Goal: Task Accomplishment & Management: Manage account settings

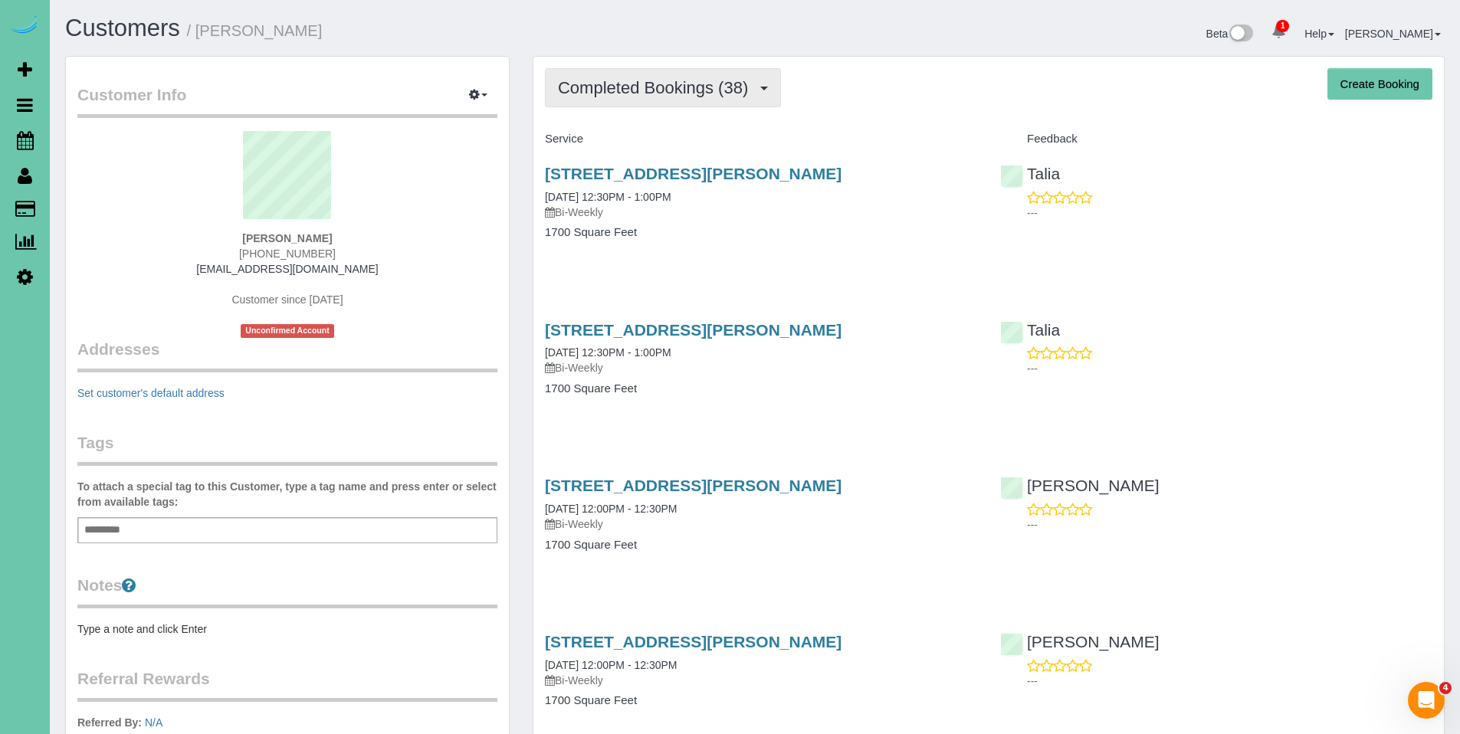
click at [682, 87] on span "Completed Bookings (38)" at bounding box center [657, 87] width 198 height 19
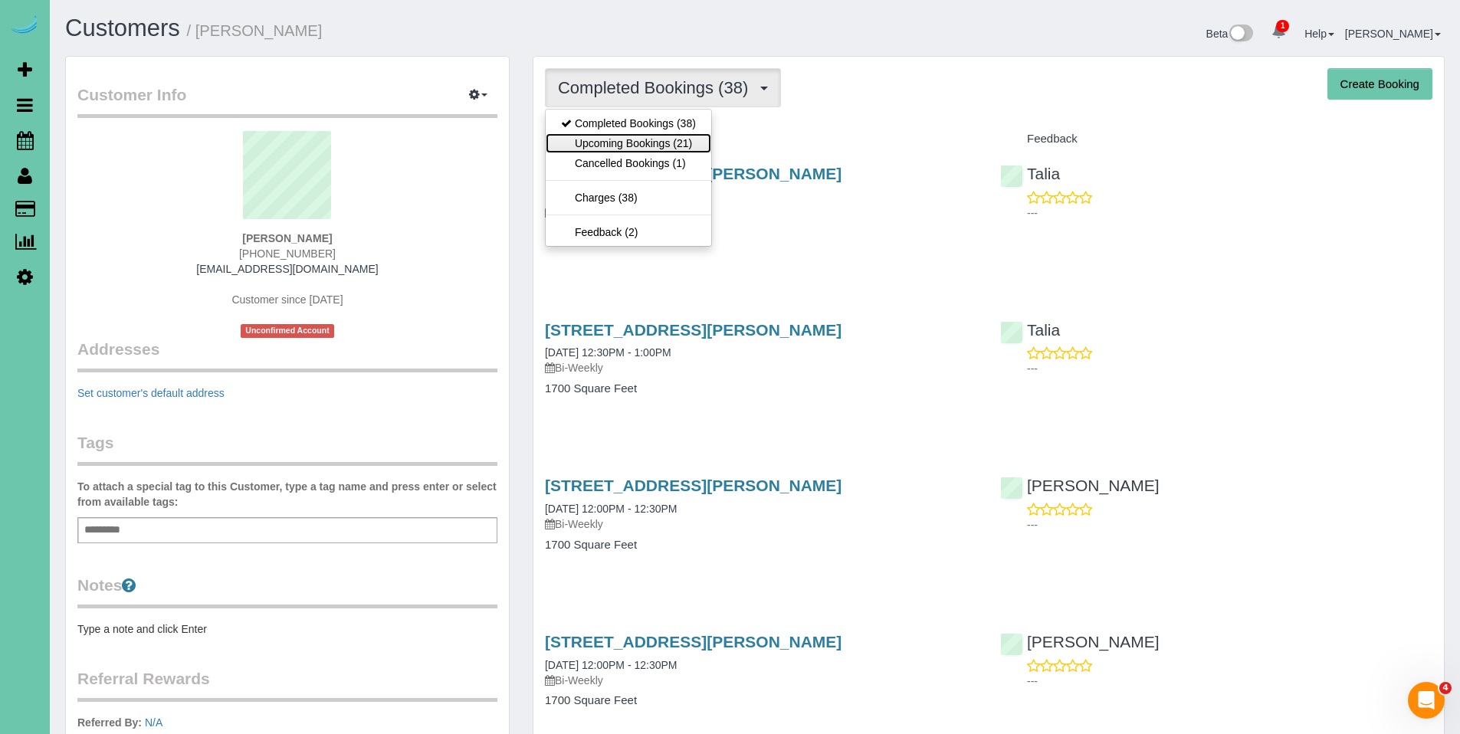
click at [629, 139] on link "Upcoming Bookings (21)" at bounding box center [629, 143] width 166 height 20
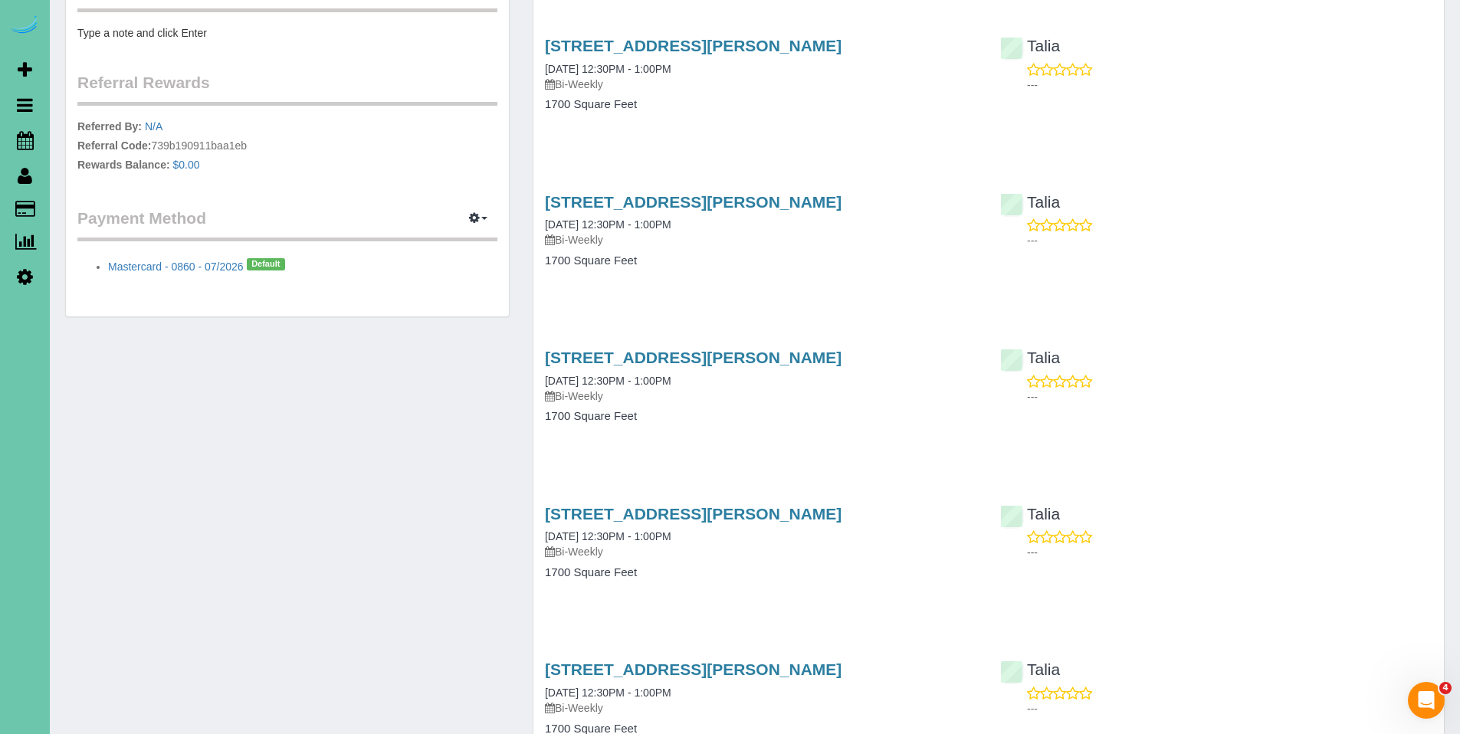
scroll to position [633, 0]
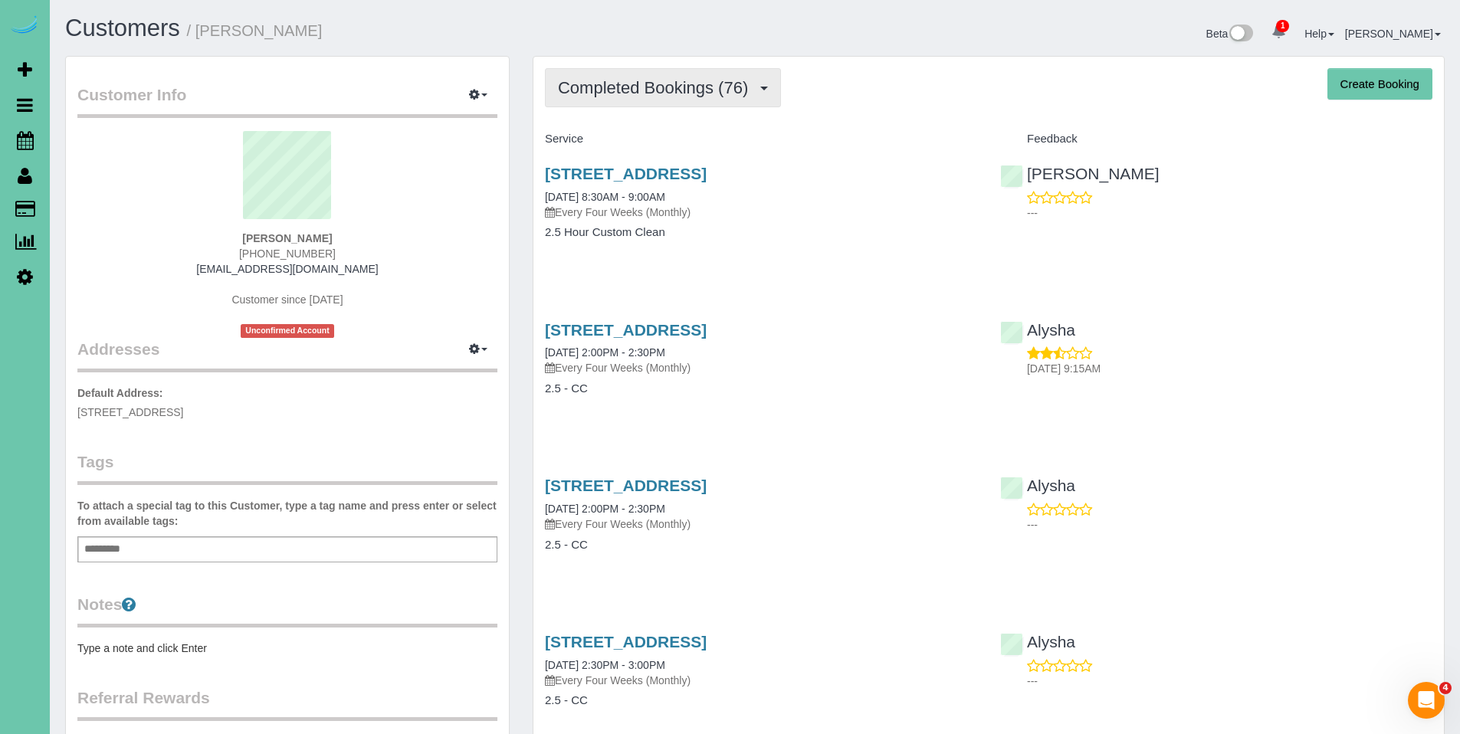
click at [636, 89] on span "Completed Bookings (76)" at bounding box center [657, 87] width 198 height 19
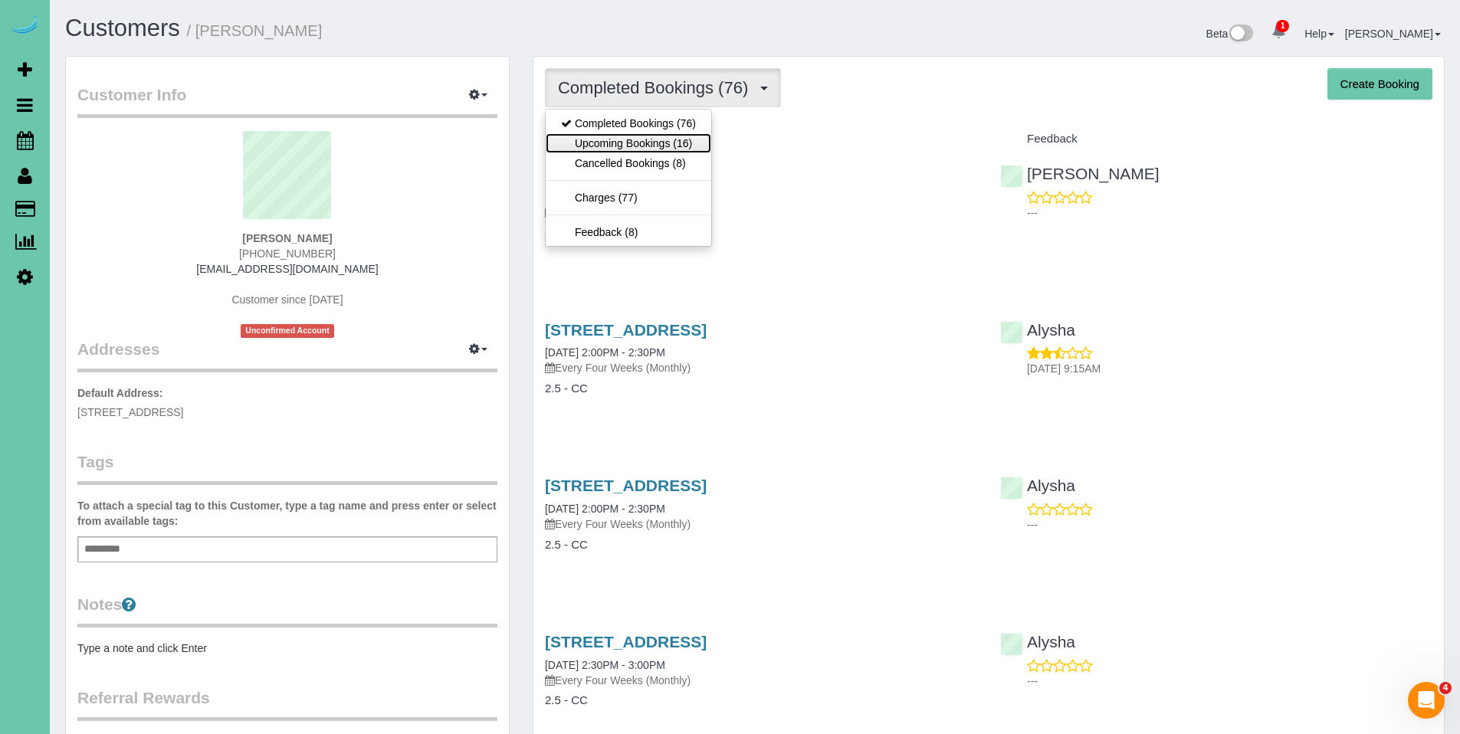
click at [632, 138] on link "Upcoming Bookings (16)" at bounding box center [629, 143] width 166 height 20
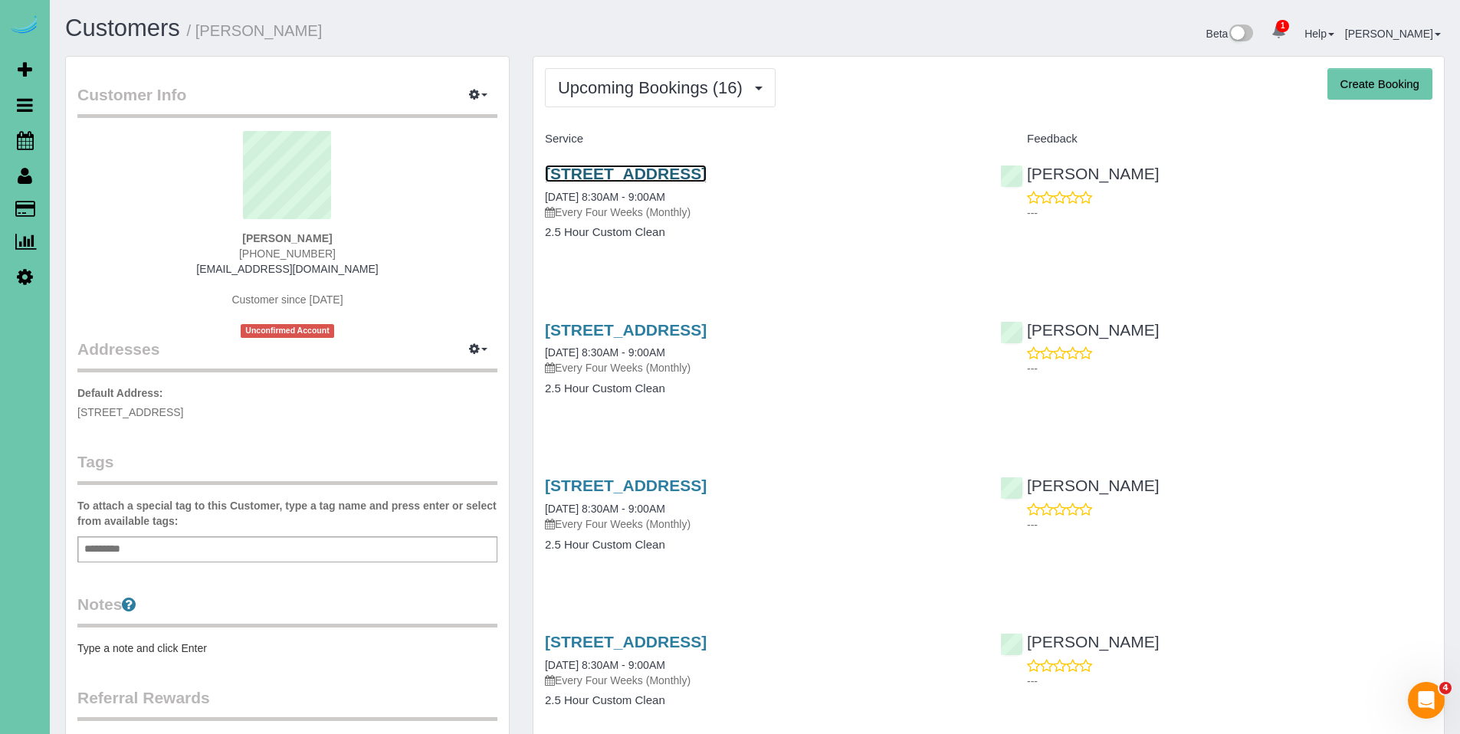
click at [639, 176] on link "412 S 197th Street, Elkhorn, NE 68022" at bounding box center [626, 174] width 162 height 18
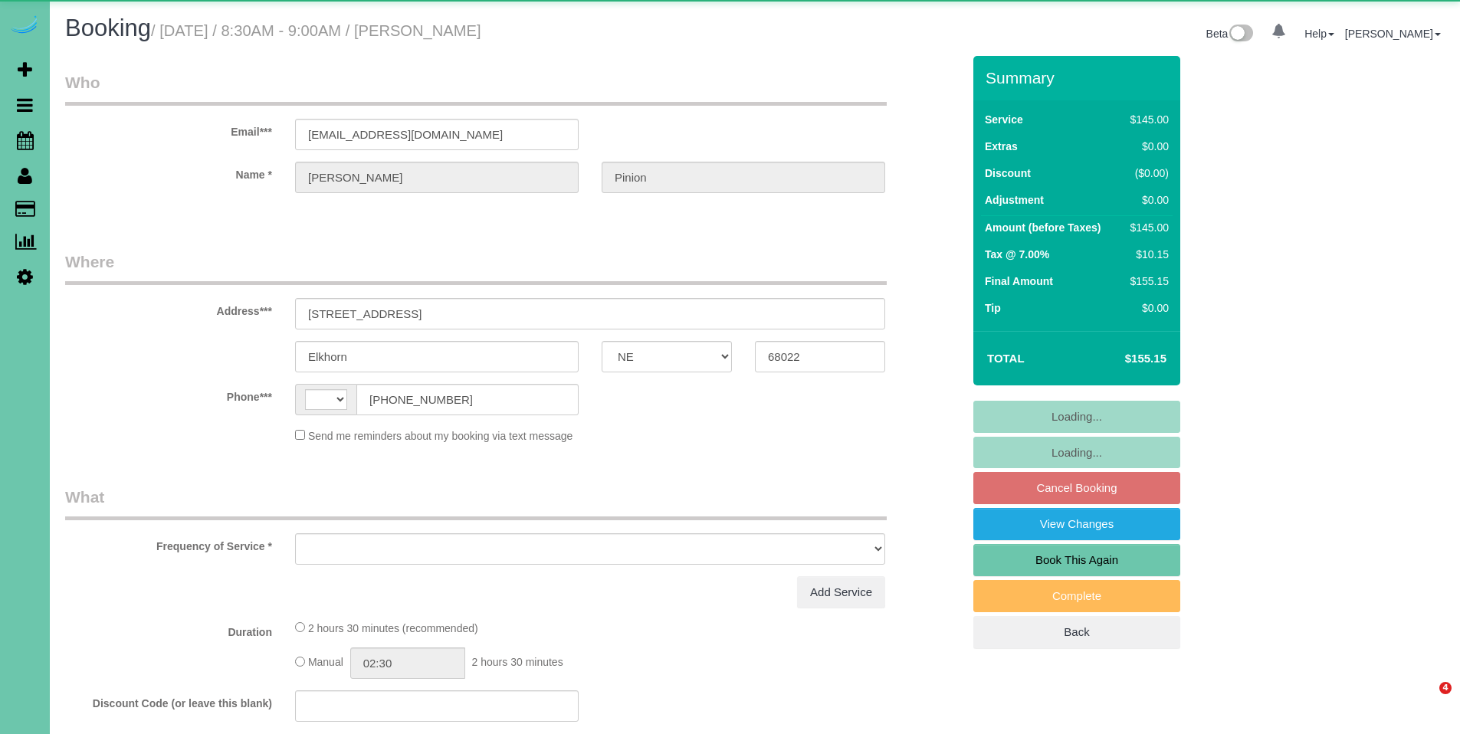
select select "NE"
select select "string:[GEOGRAPHIC_DATA]"
select select "object:626"
select select "string:fspay-4a771f22-cffd-4338-9c0e-928234d9d1dd"
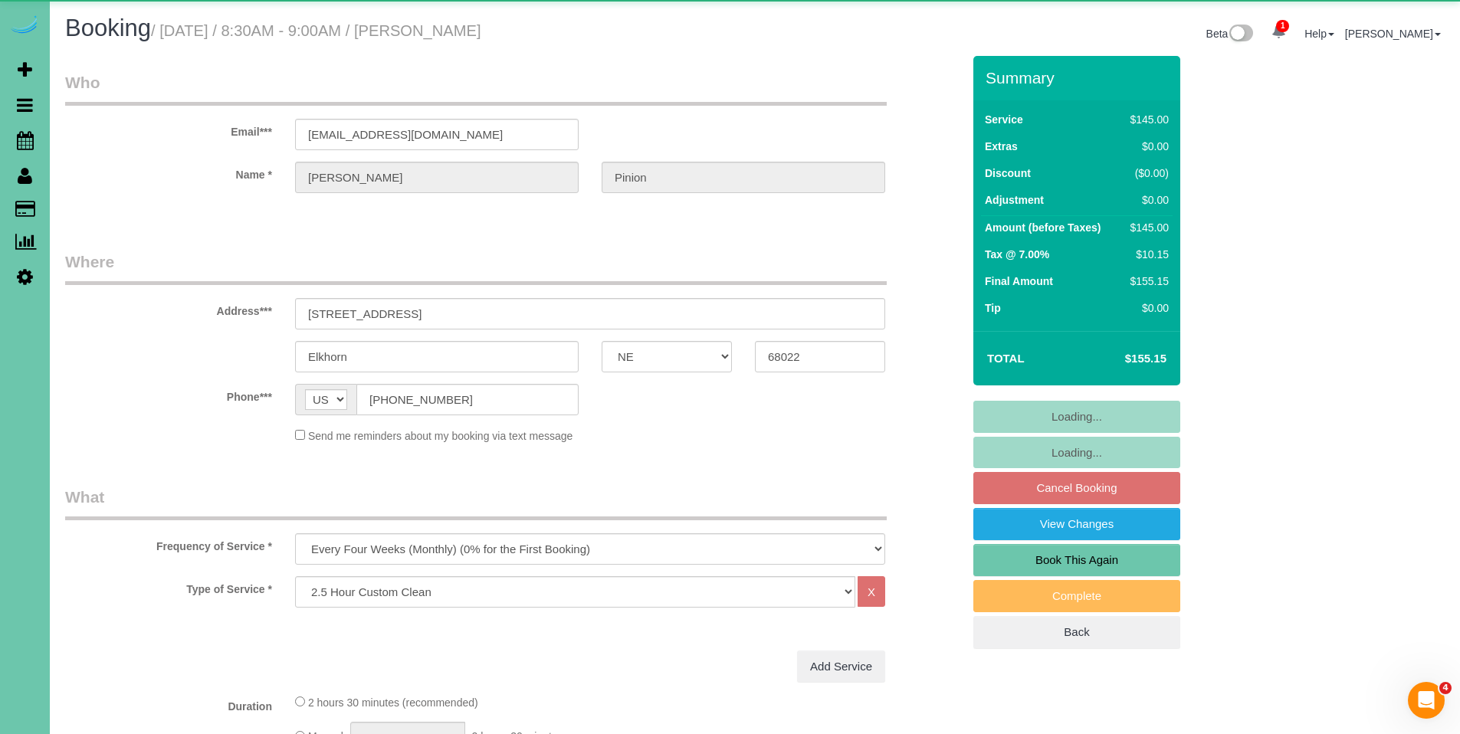
select select "object:645"
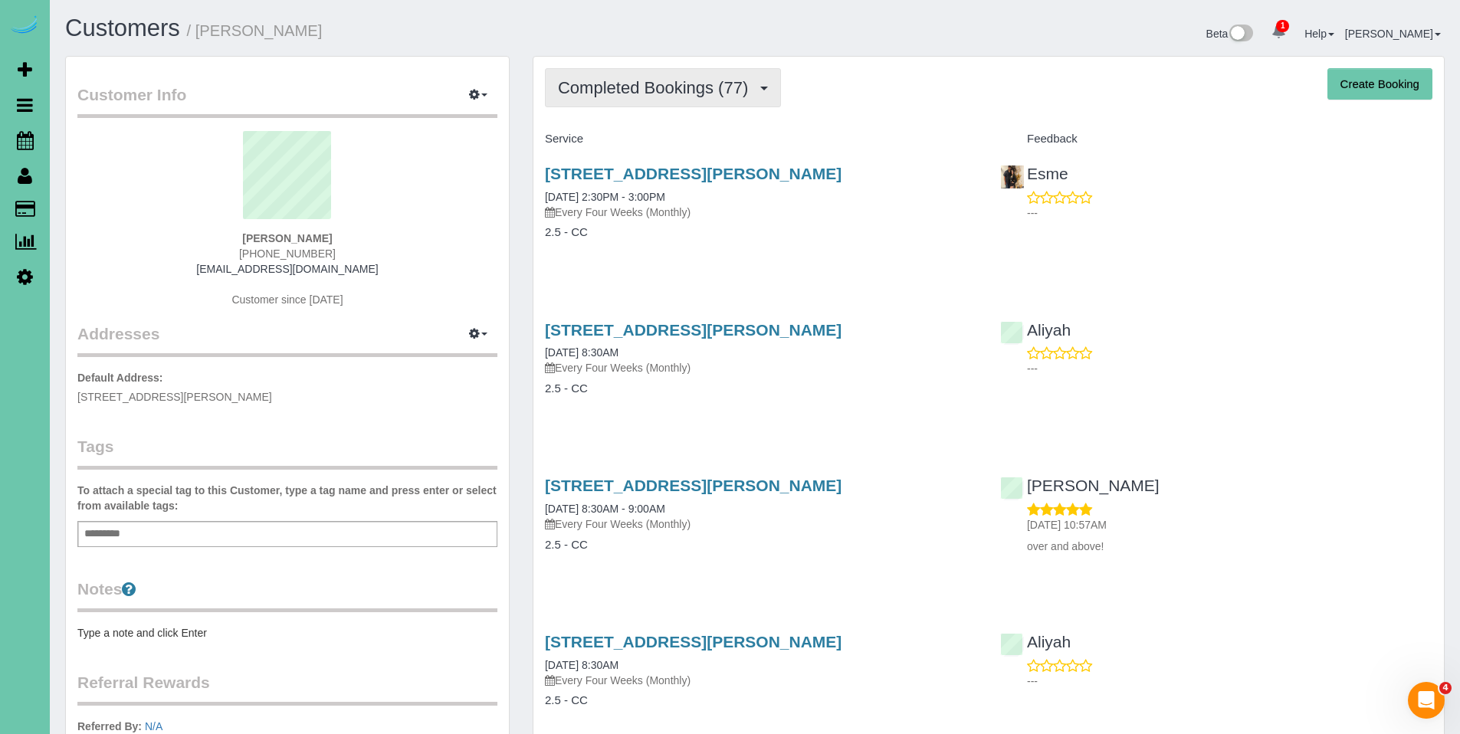
click at [664, 94] on span "Completed Bookings (77)" at bounding box center [657, 87] width 198 height 19
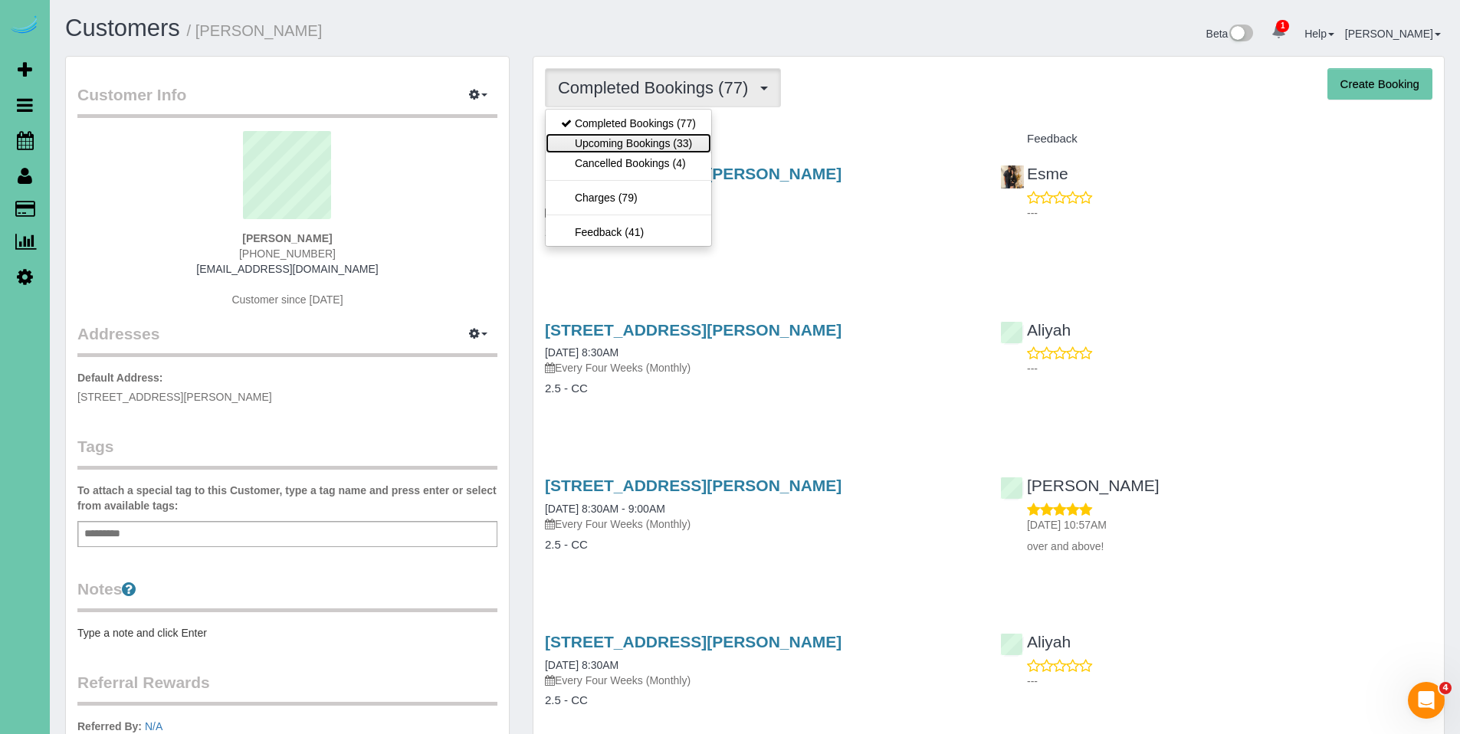
click at [646, 140] on link "Upcoming Bookings (33)" at bounding box center [629, 143] width 166 height 20
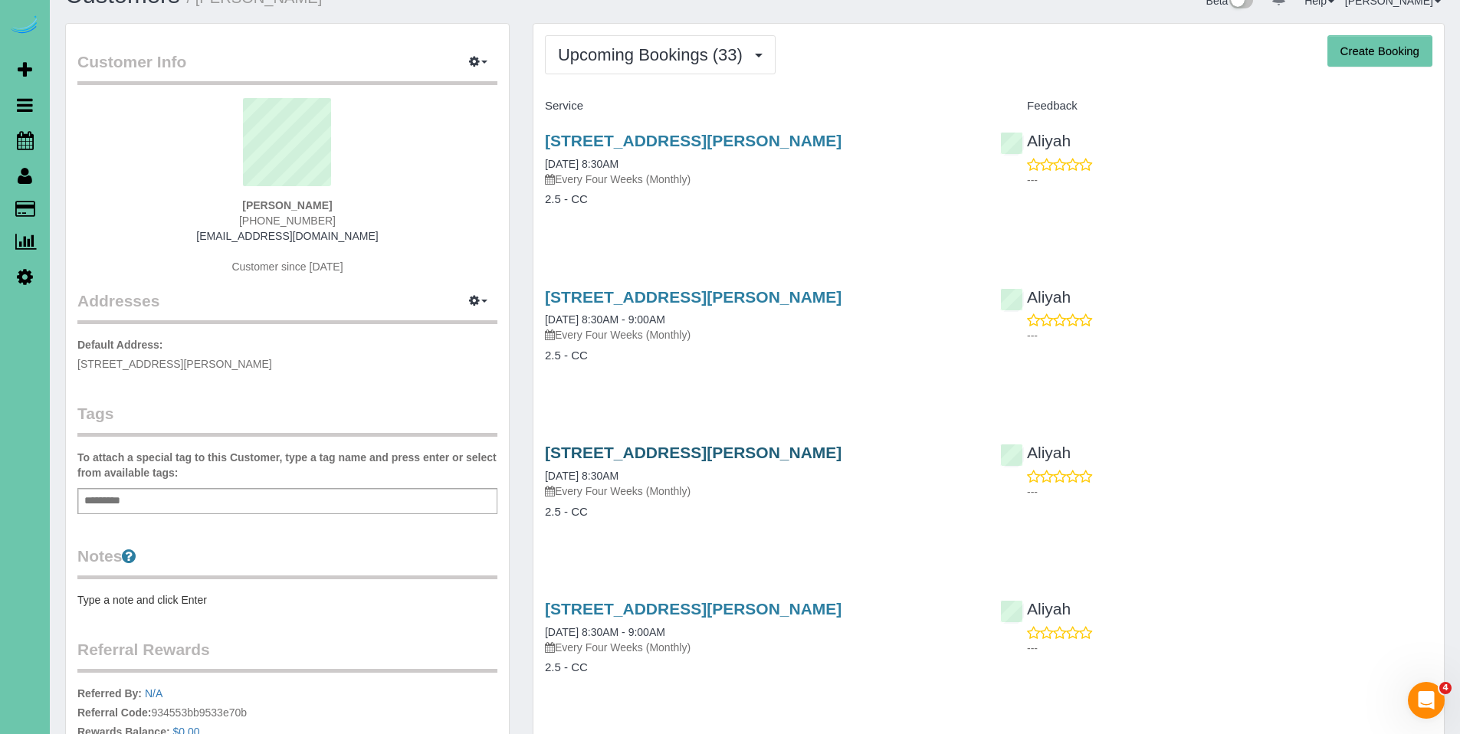
scroll to position [34, 0]
click at [670, 450] on link "19516 Mayberry Street, Elkhorn, NE 68022" at bounding box center [693, 452] width 297 height 18
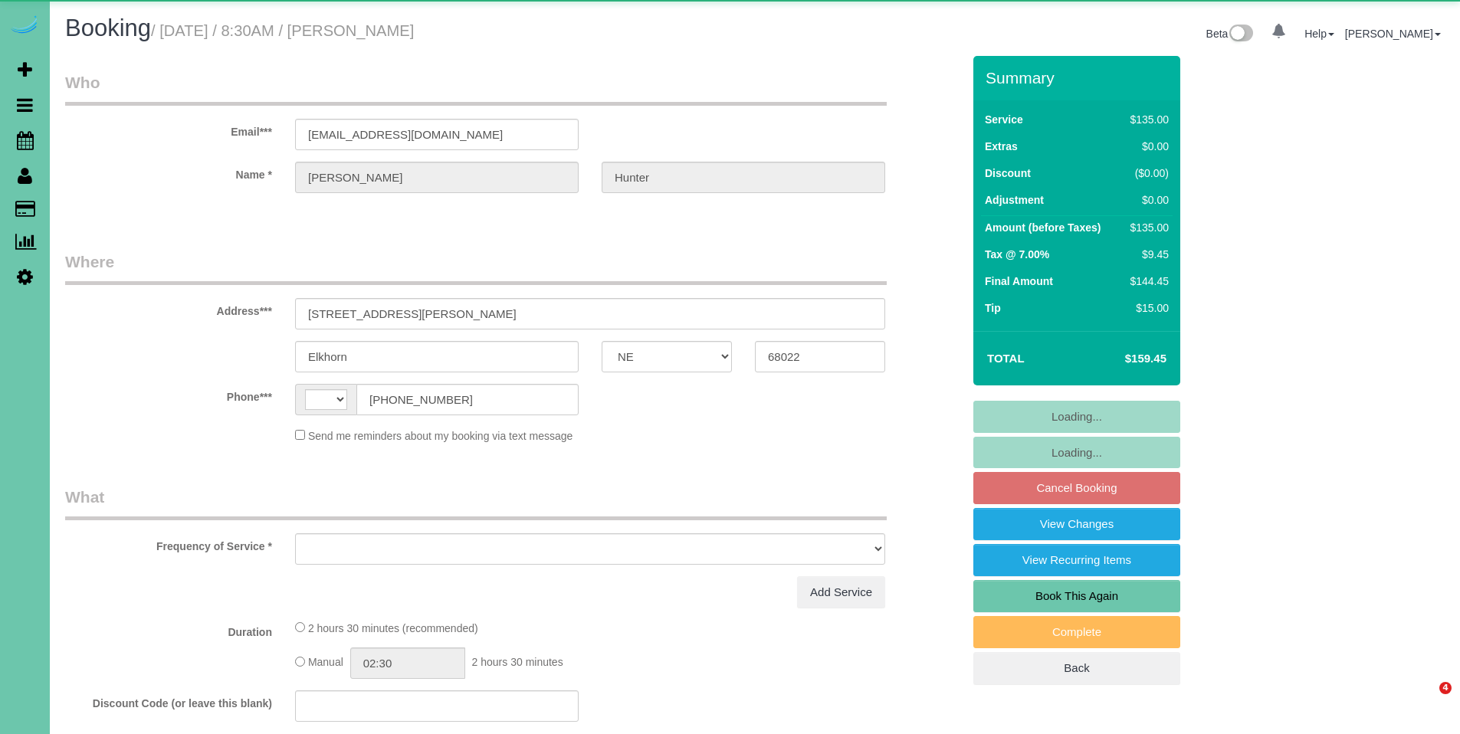
select select "NE"
select select "string:US"
select select "object:381"
select select "string:fspay-fa54d6a0-a1a3-4fc9-9b19-4937f7d7f2e0"
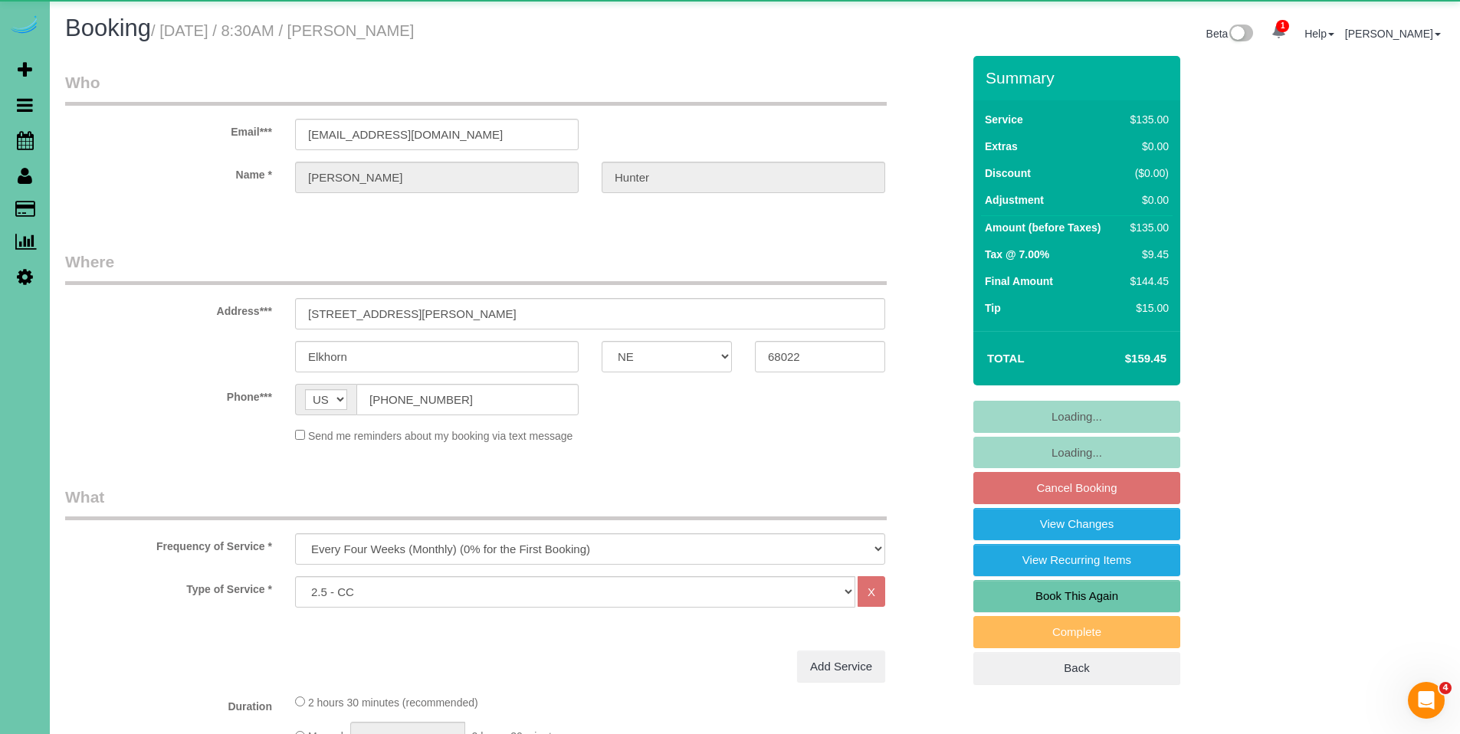
select select "object:884"
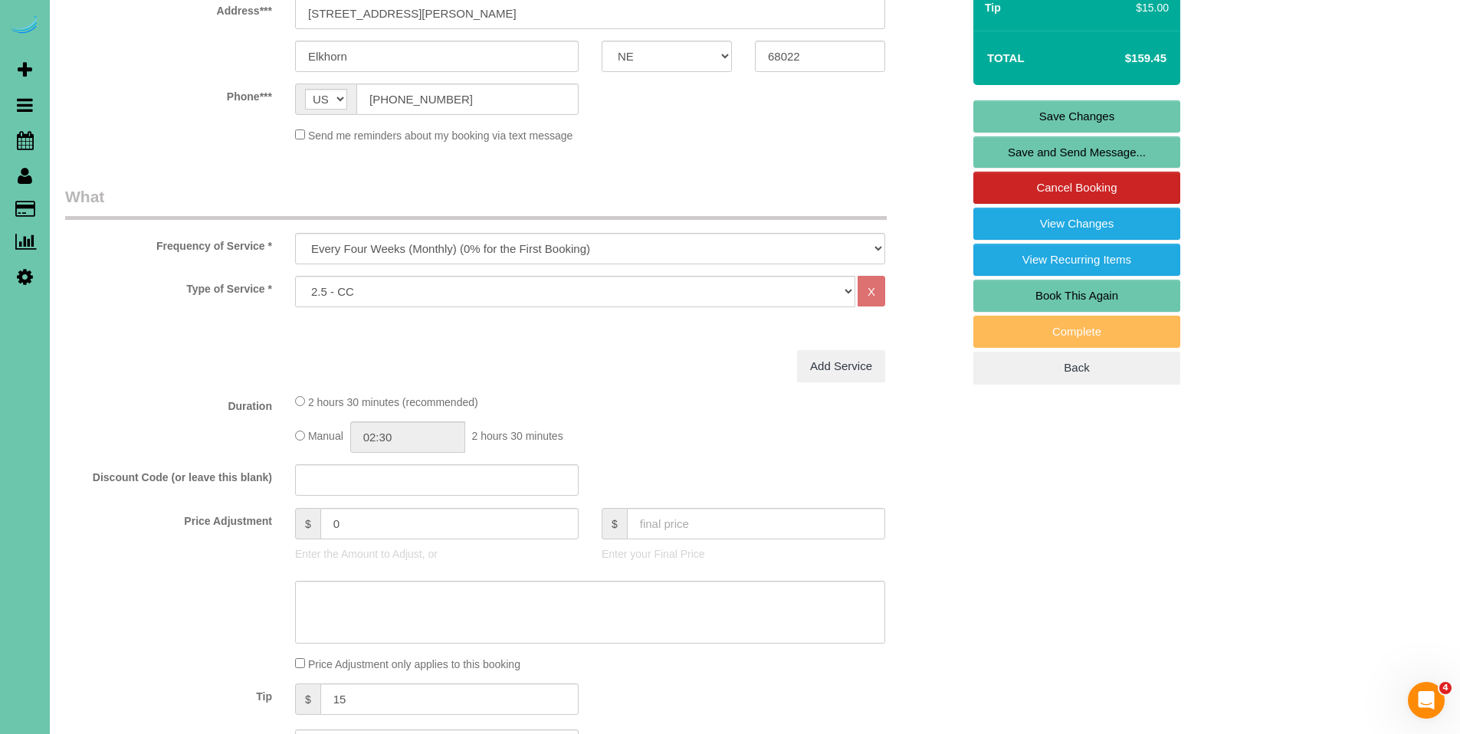
scroll to position [248, 0]
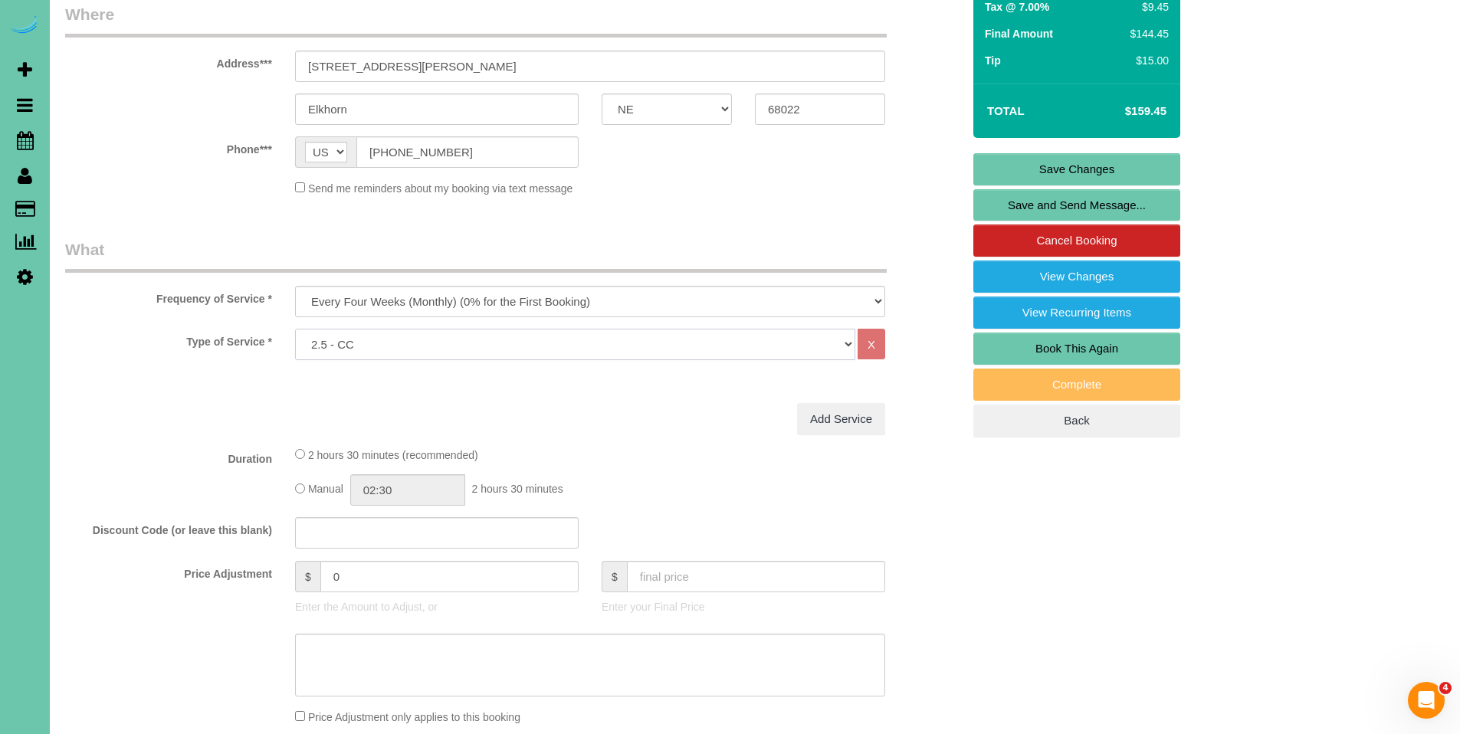
click at [590, 337] on select "Hourly 2.5 Hour Custom Clean 3.5 Hour Custom Clean commercial 1000 Square Feet …" at bounding box center [575, 344] width 560 height 31
select select "159"
click at [295, 329] on select "Hourly 2.5 Hour Custom Clean 3.5 Hour Custom Clean commercial 1000 Square Feet …" at bounding box center [575, 344] width 560 height 31
click at [1104, 162] on link "Save Changes" at bounding box center [1077, 169] width 207 height 32
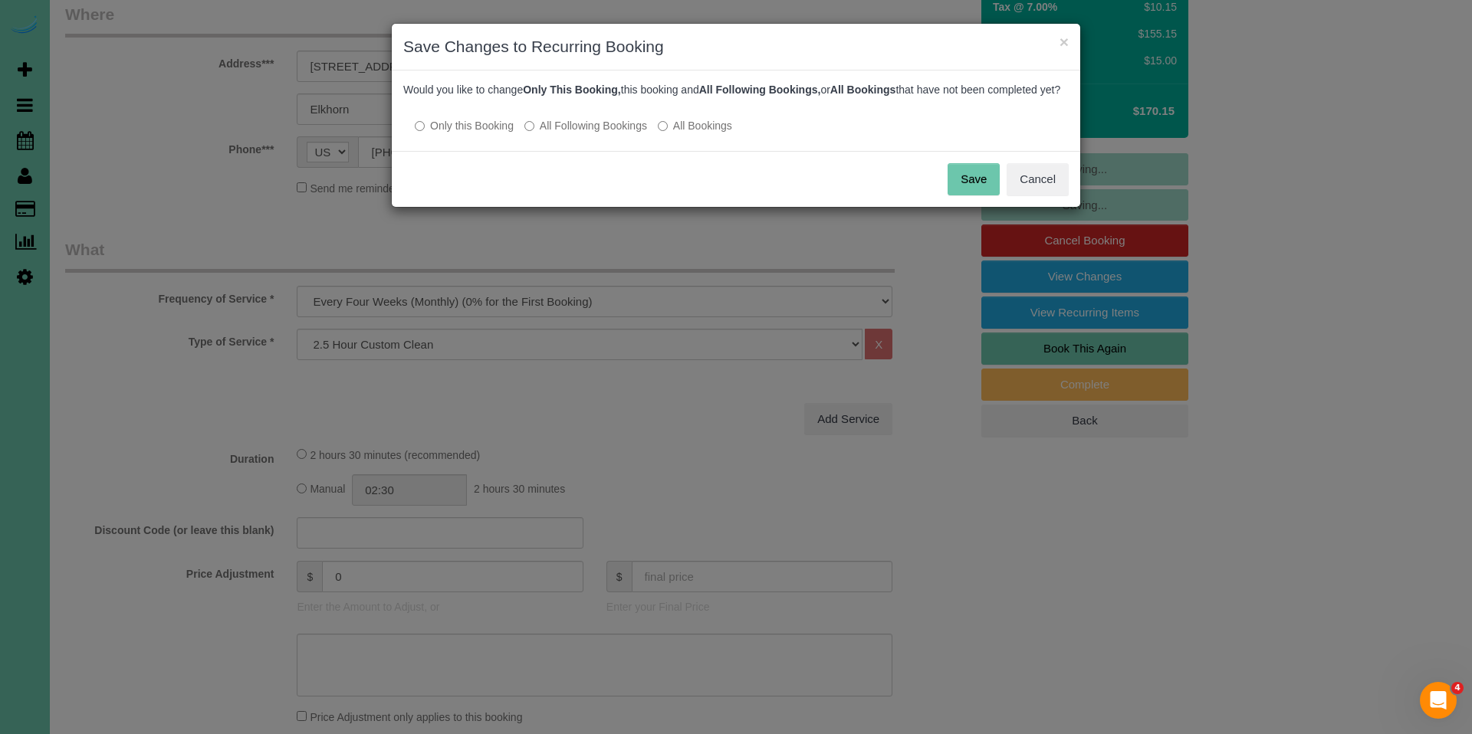
click at [588, 133] on label "All Following Bookings" at bounding box center [585, 125] width 123 height 15
click at [975, 195] on button "Save" at bounding box center [974, 179] width 52 height 32
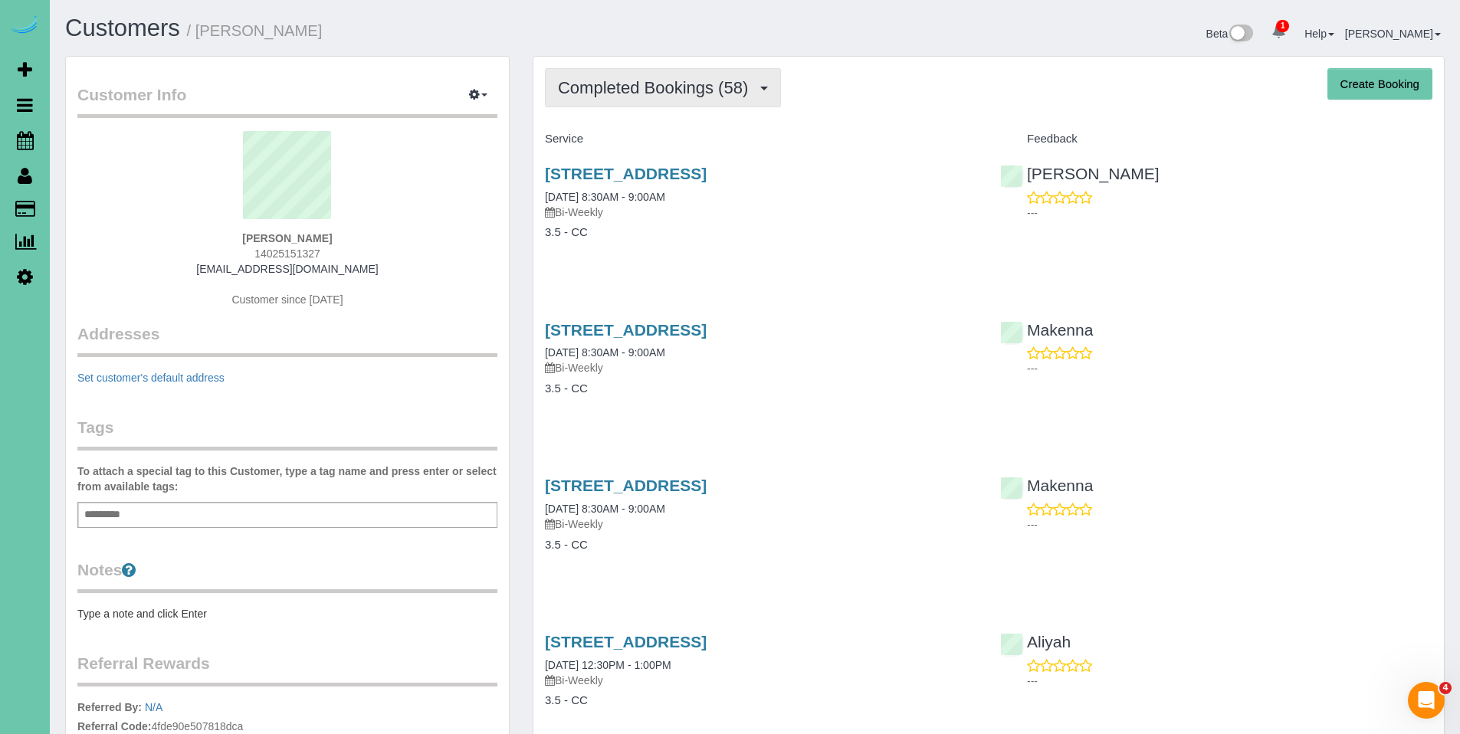
click at [678, 96] on span "Completed Bookings (58)" at bounding box center [657, 87] width 198 height 19
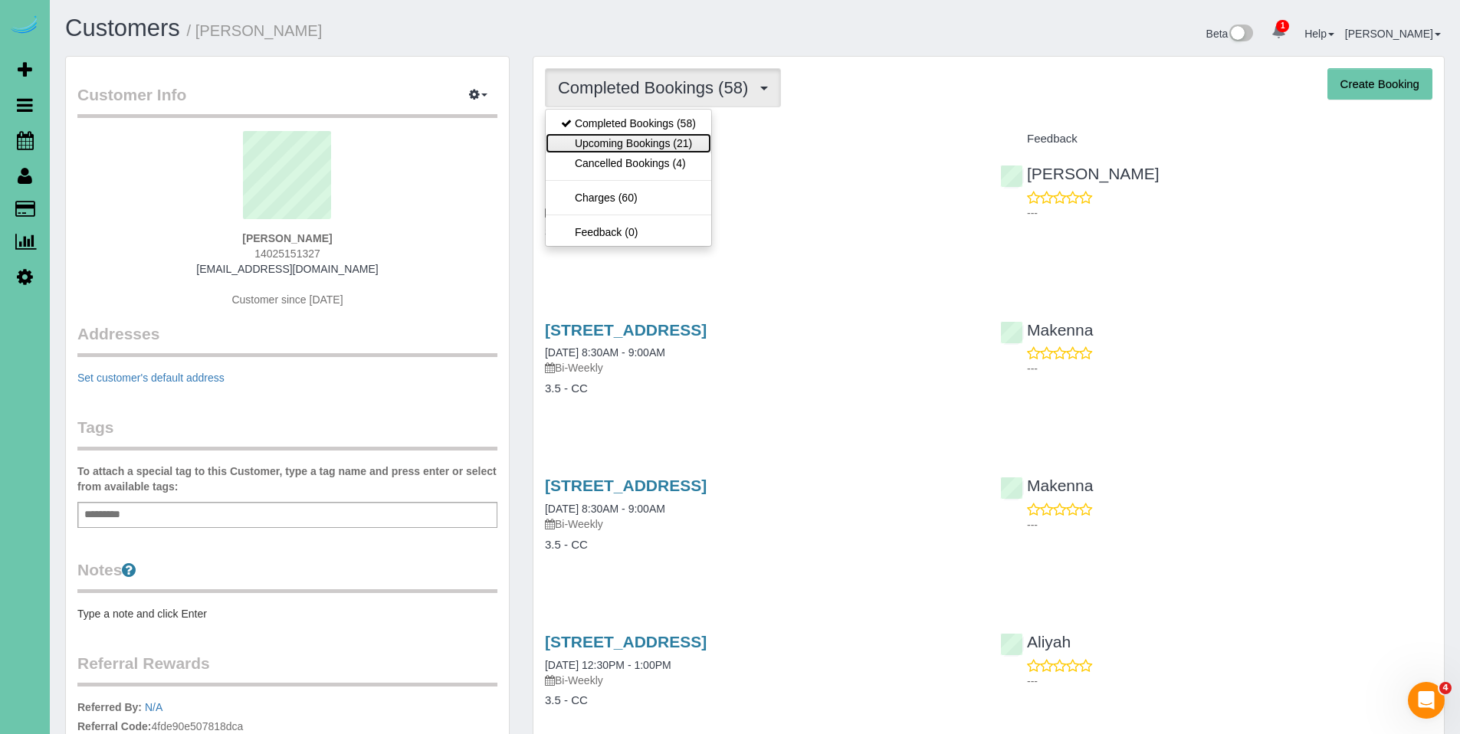
click at [658, 140] on link "Upcoming Bookings (21)" at bounding box center [629, 143] width 166 height 20
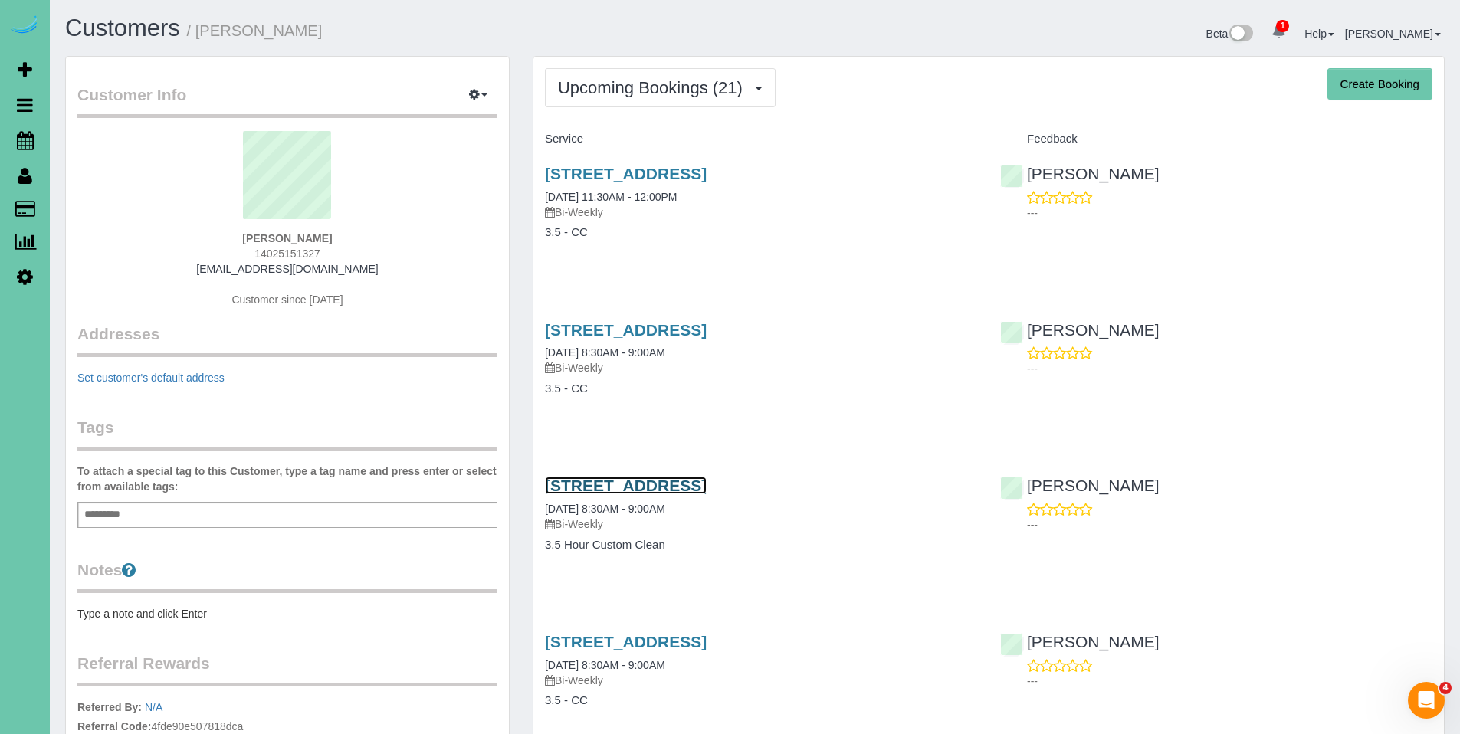
click at [707, 490] on link "1921 S 214 Ave, Elkhorn, NE 68022" at bounding box center [626, 486] width 162 height 18
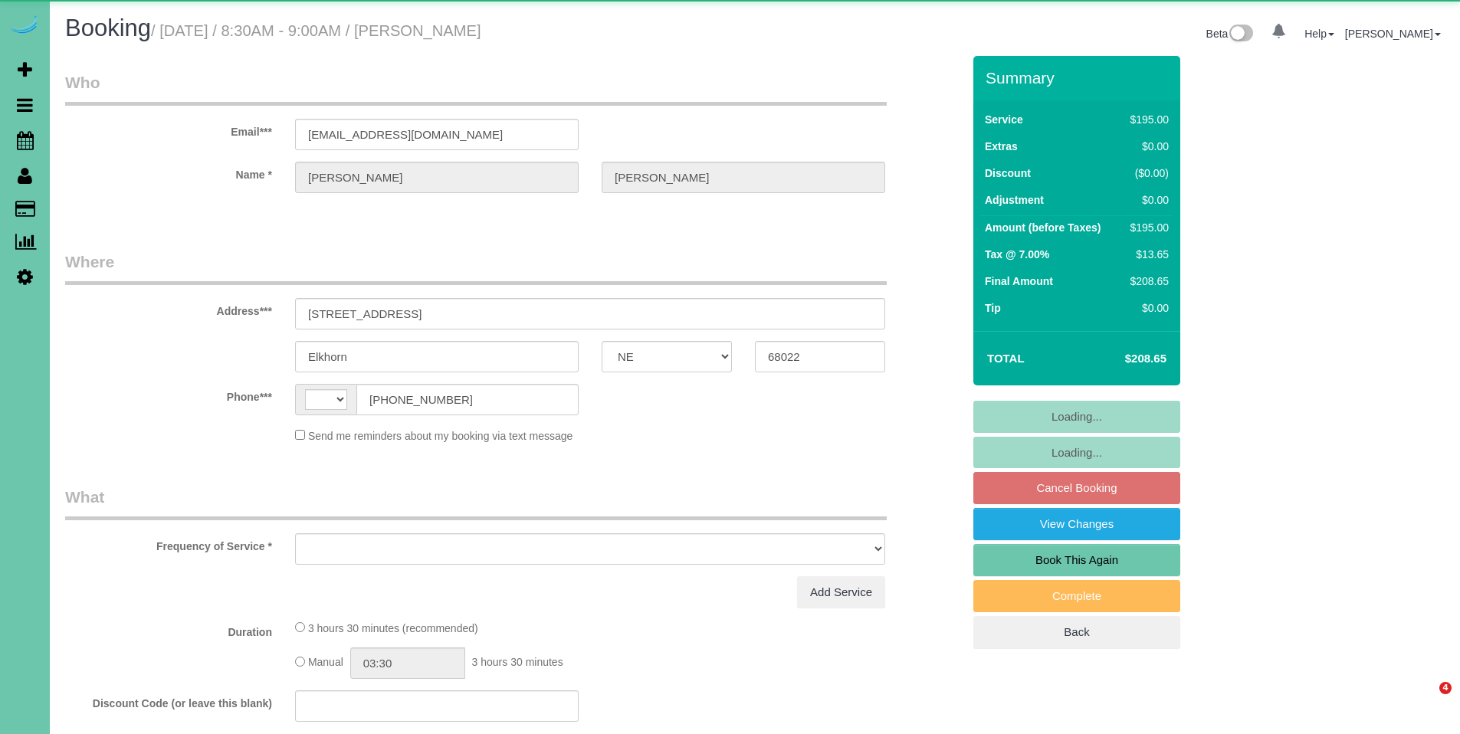
select select "NE"
select select "string:[GEOGRAPHIC_DATA]"
select select "object:626"
select select "string:fspay-106c76d3-0bc7-4743-89a1-416b6296b55d"
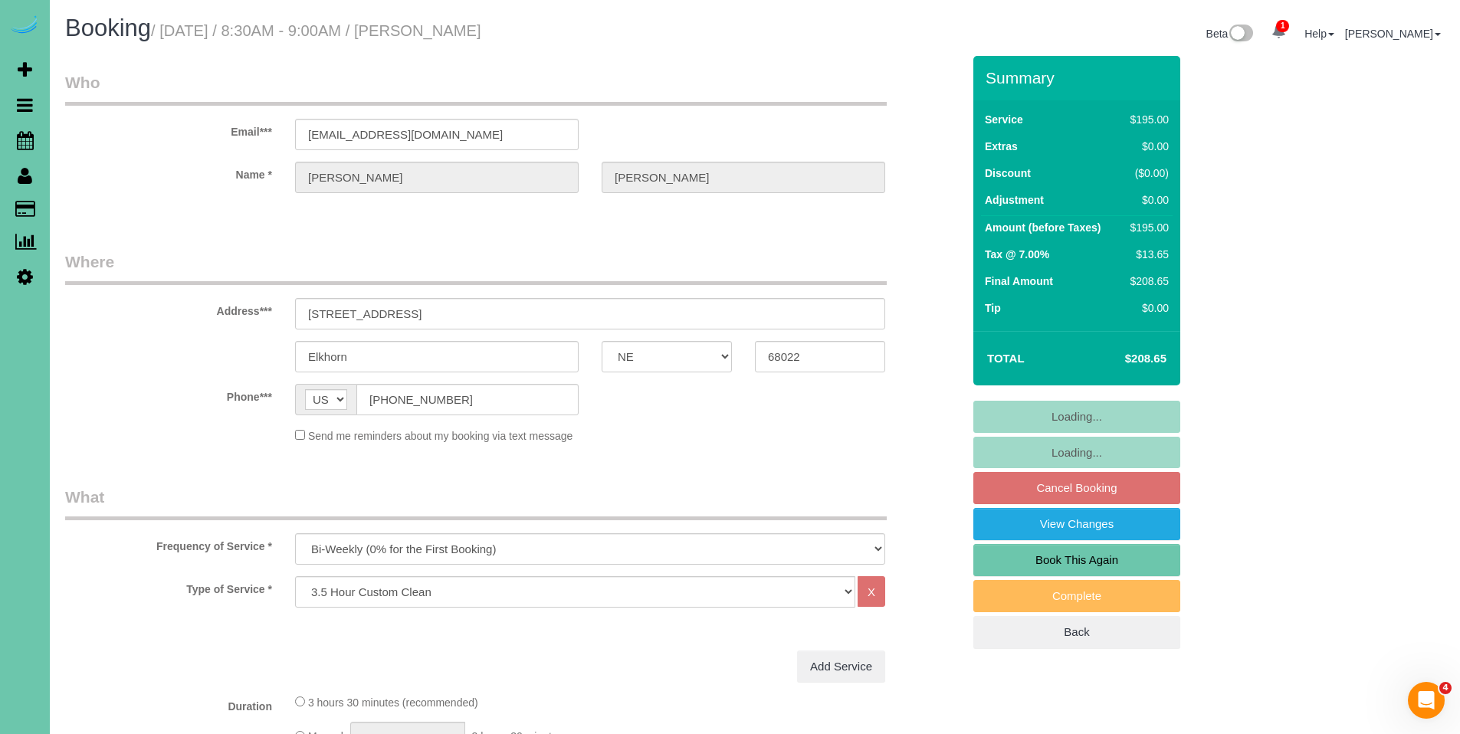
select select "object:645"
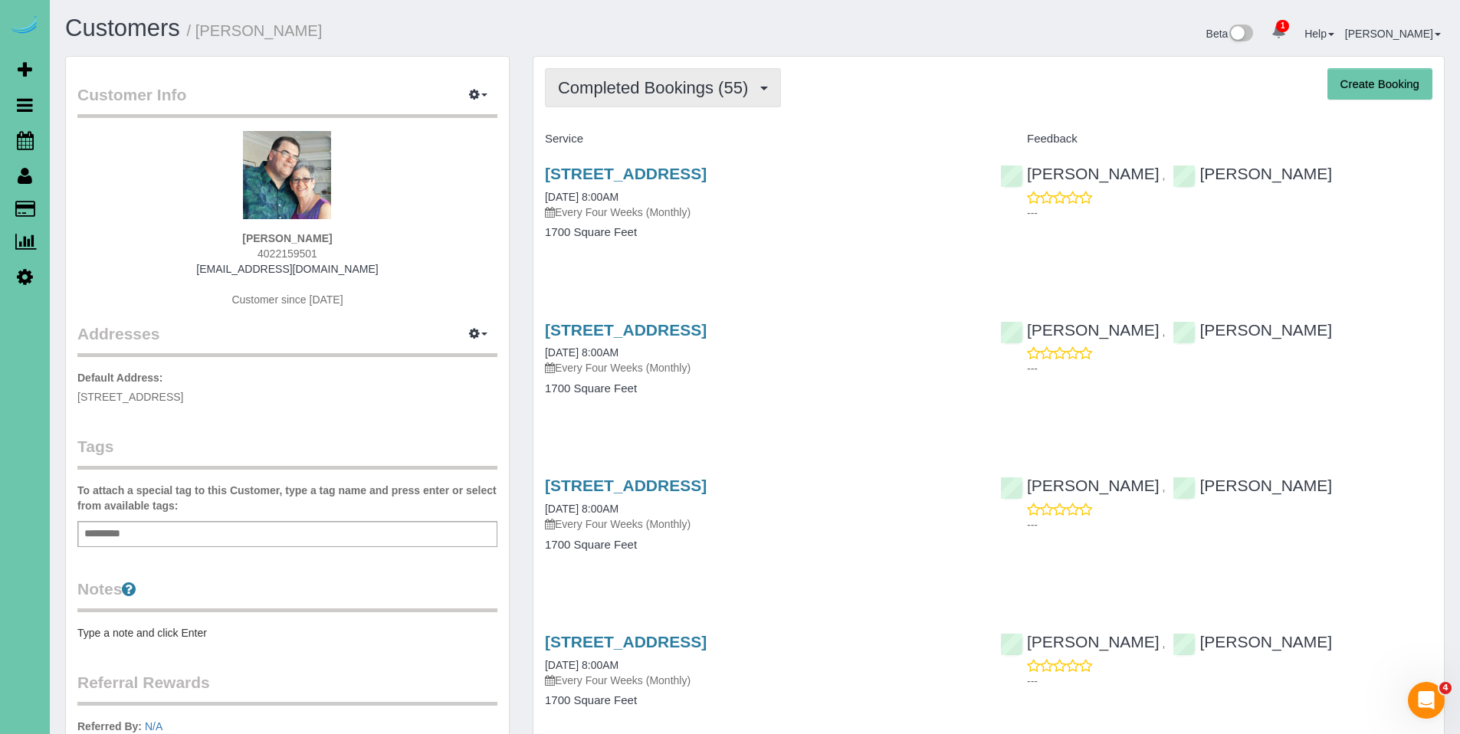
click at [665, 82] on span "Completed Bookings (55)" at bounding box center [657, 87] width 198 height 19
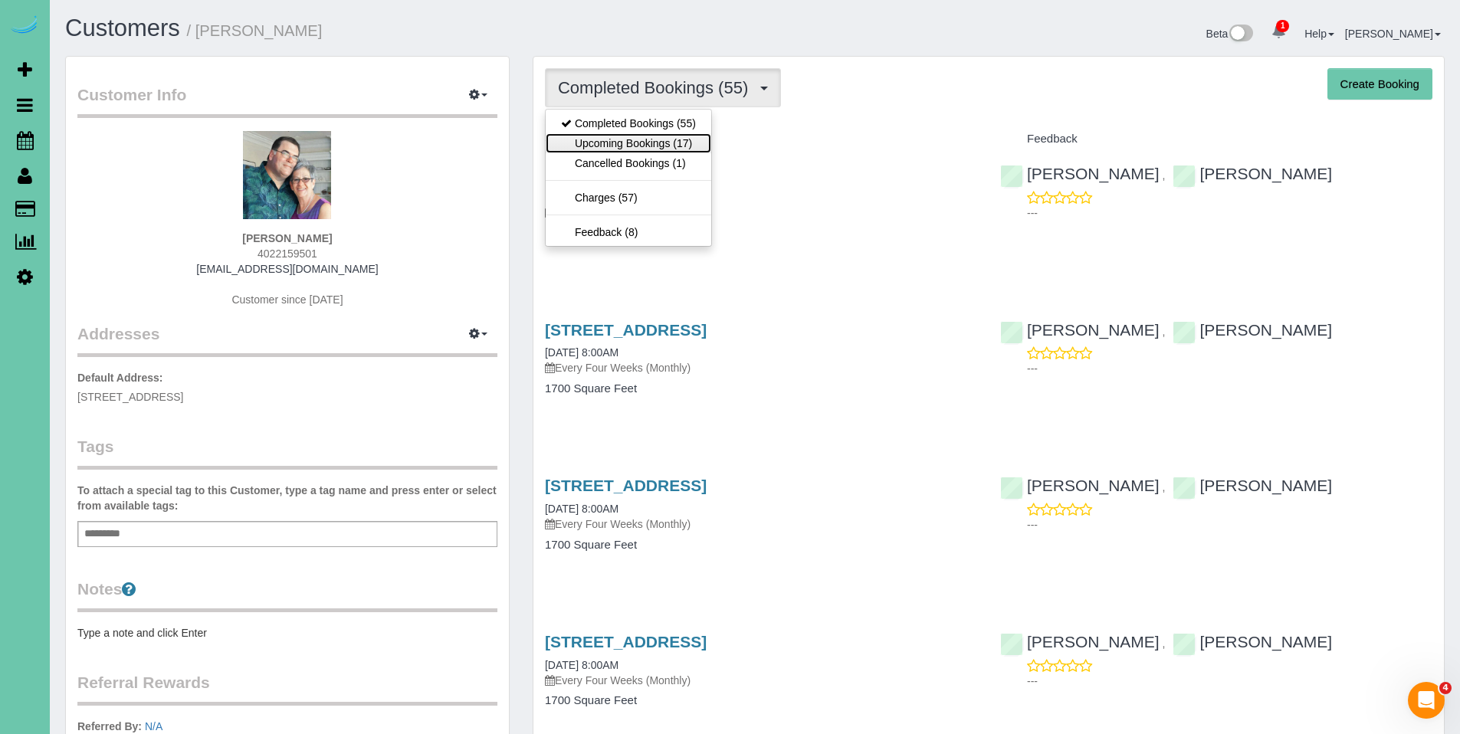
click at [613, 142] on link "Upcoming Bookings (17)" at bounding box center [629, 143] width 166 height 20
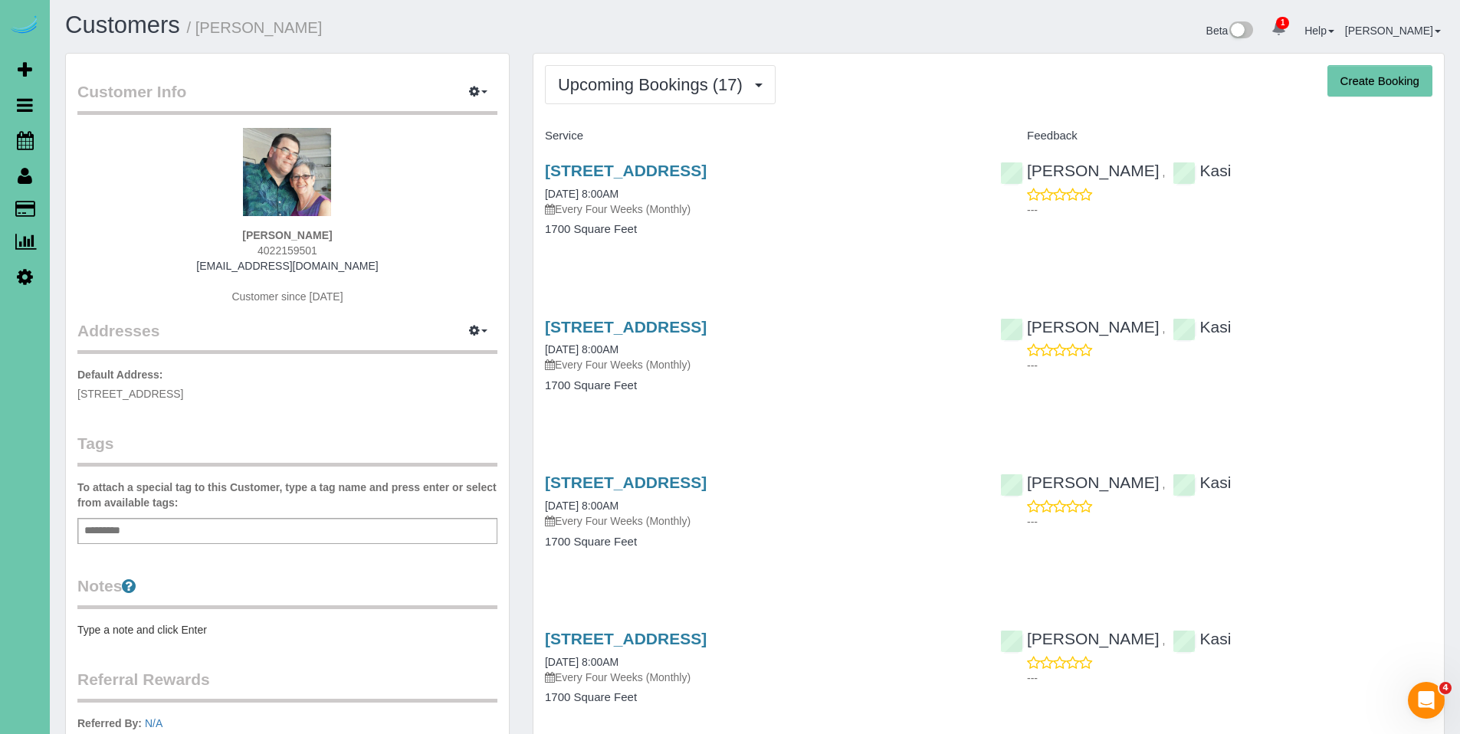
scroll to position [31, 0]
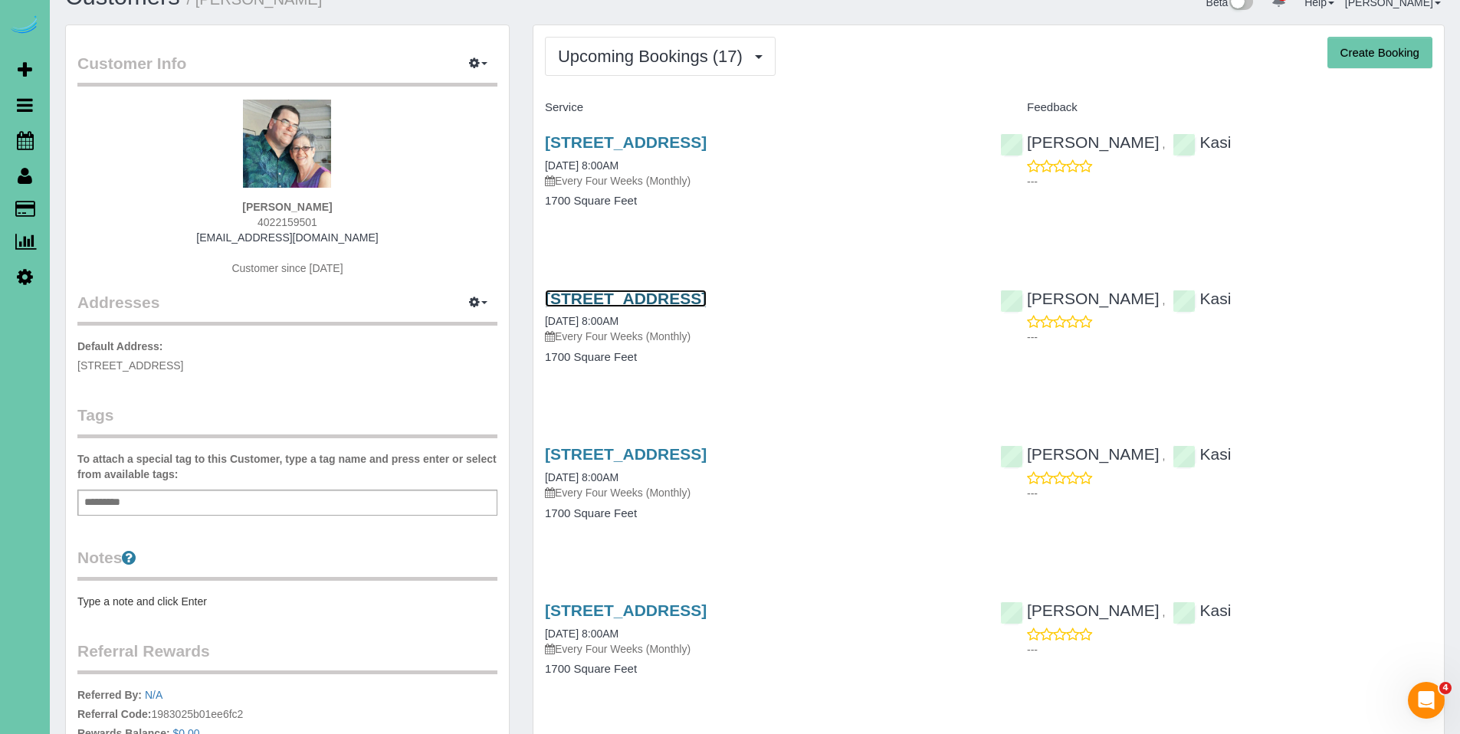
click at [678, 301] on link "14726 Laurel Plaza, Omaha, NE 68116" at bounding box center [626, 299] width 162 height 18
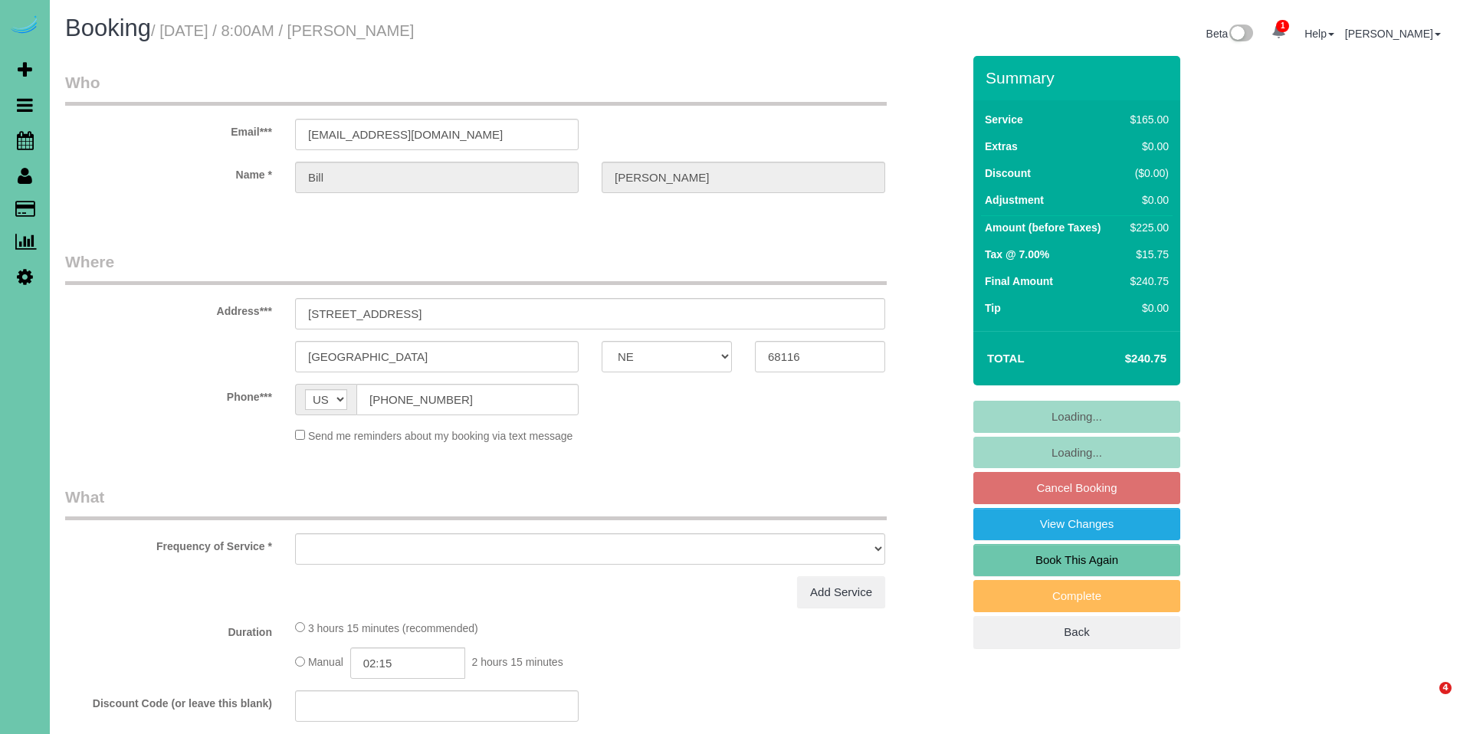
select select "NE"
select select "string:fspay-ade99635-9209-4d51-b953-dc5c716c113e"
select select "object:663"
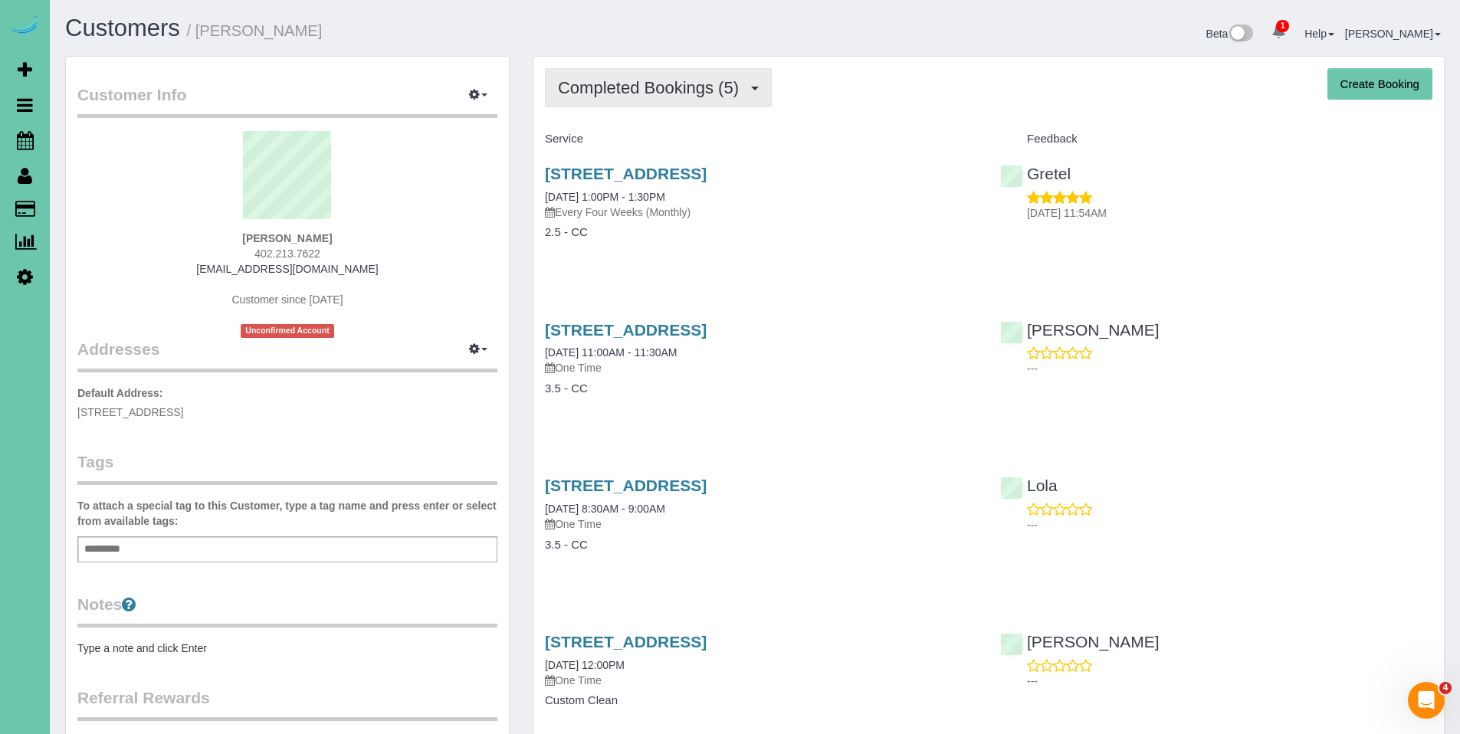
click at [661, 92] on span "Completed Bookings (5)" at bounding box center [652, 87] width 189 height 19
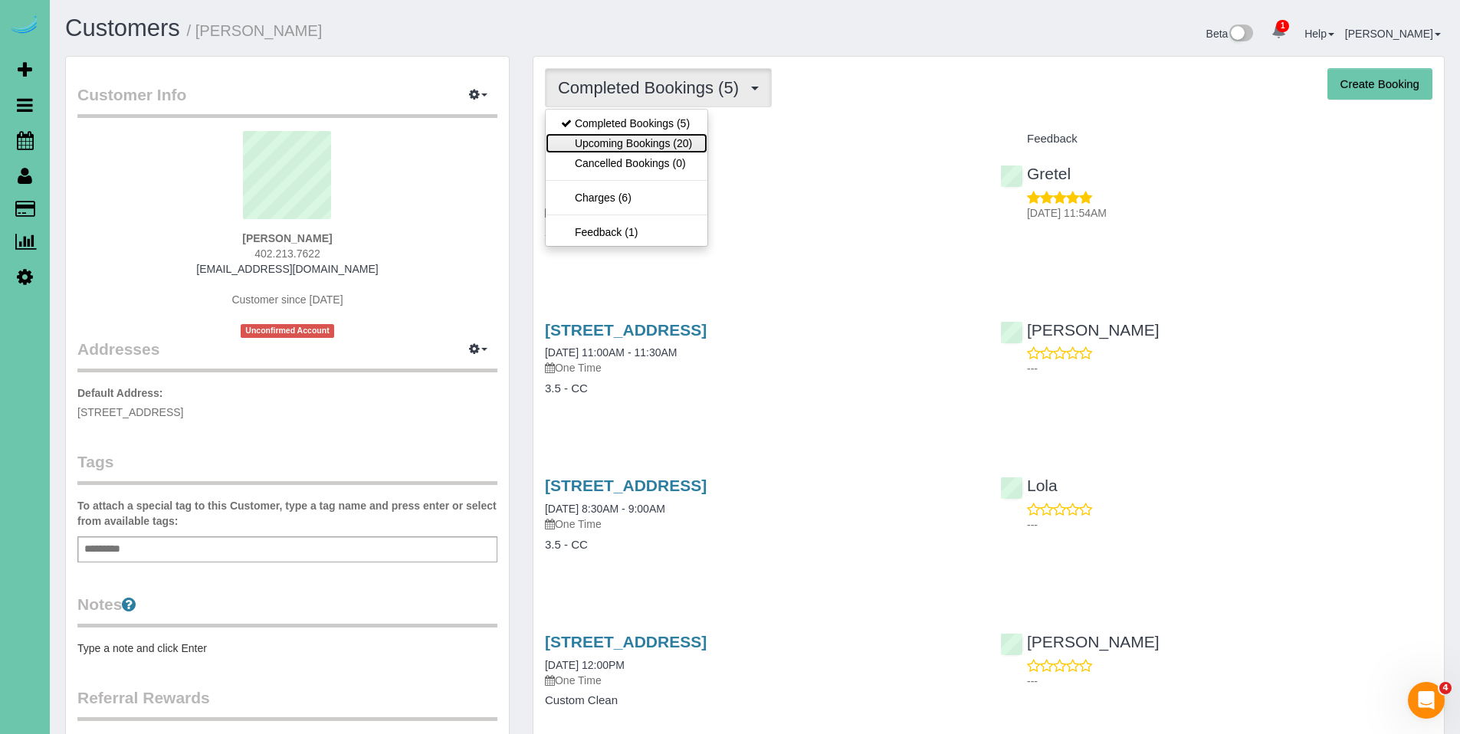
click at [642, 143] on link "Upcoming Bookings (20)" at bounding box center [627, 143] width 162 height 20
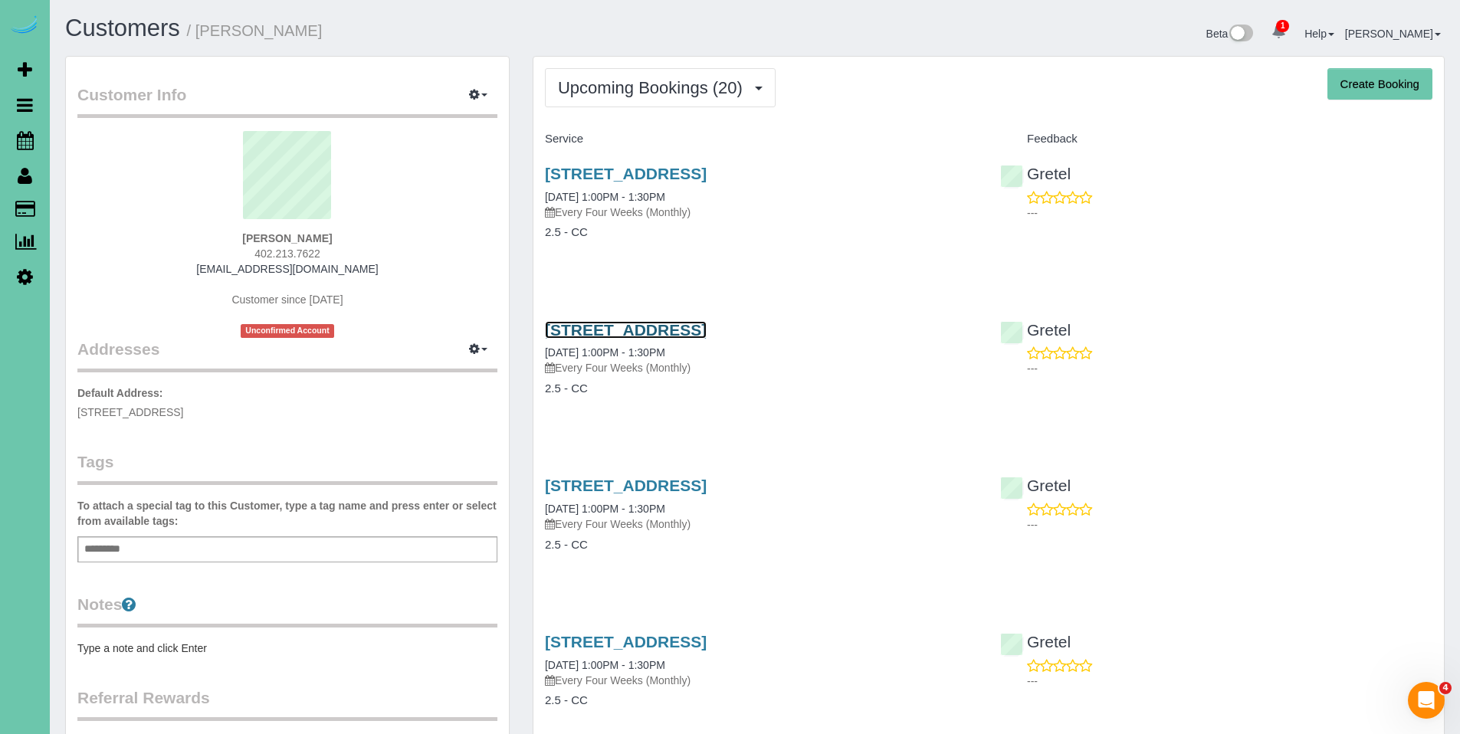
click at [650, 327] on link "[STREET_ADDRESS]" at bounding box center [626, 330] width 162 height 18
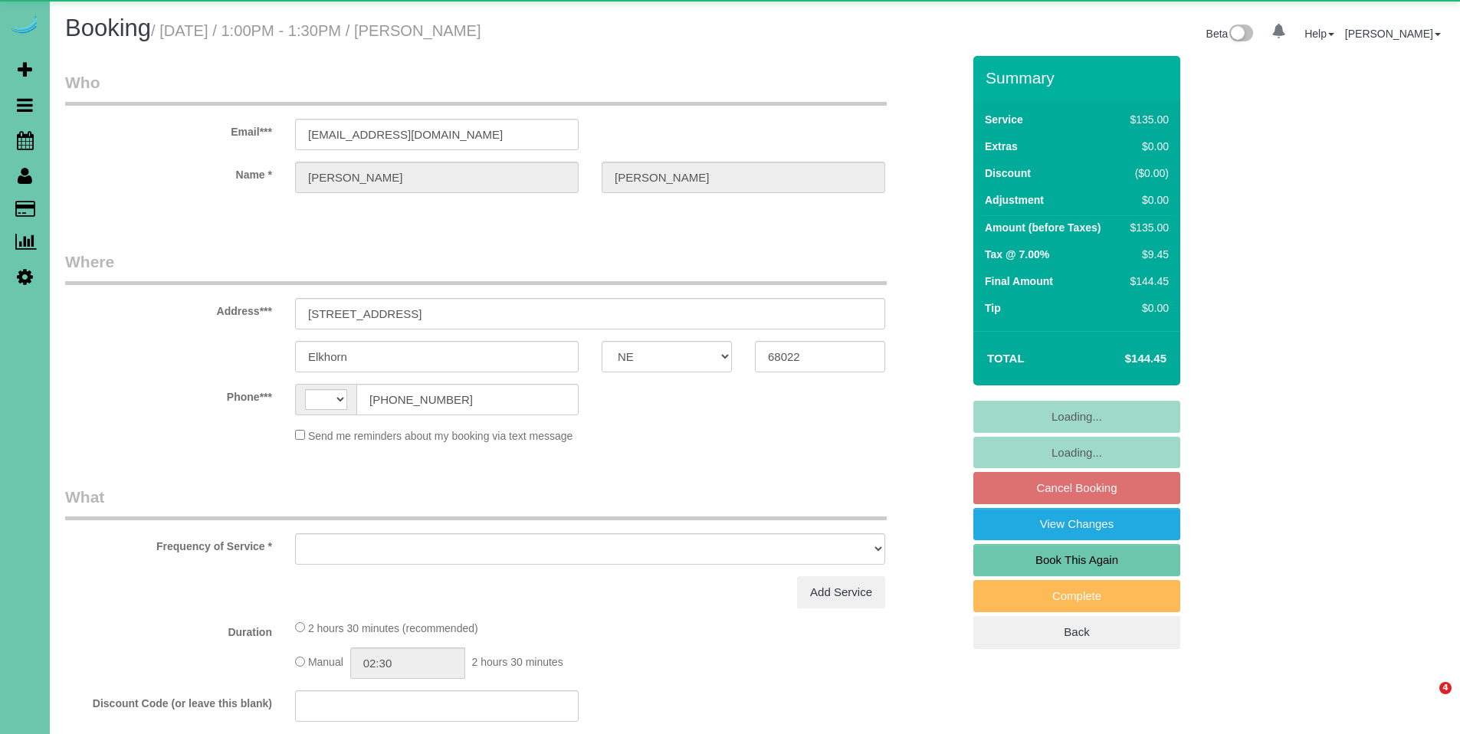
select select "NE"
select select "string:[GEOGRAPHIC_DATA]"
select select "object:626"
select select "string:fspay-dc6bd09f-d96f-4576-a39f-a8e45863b489"
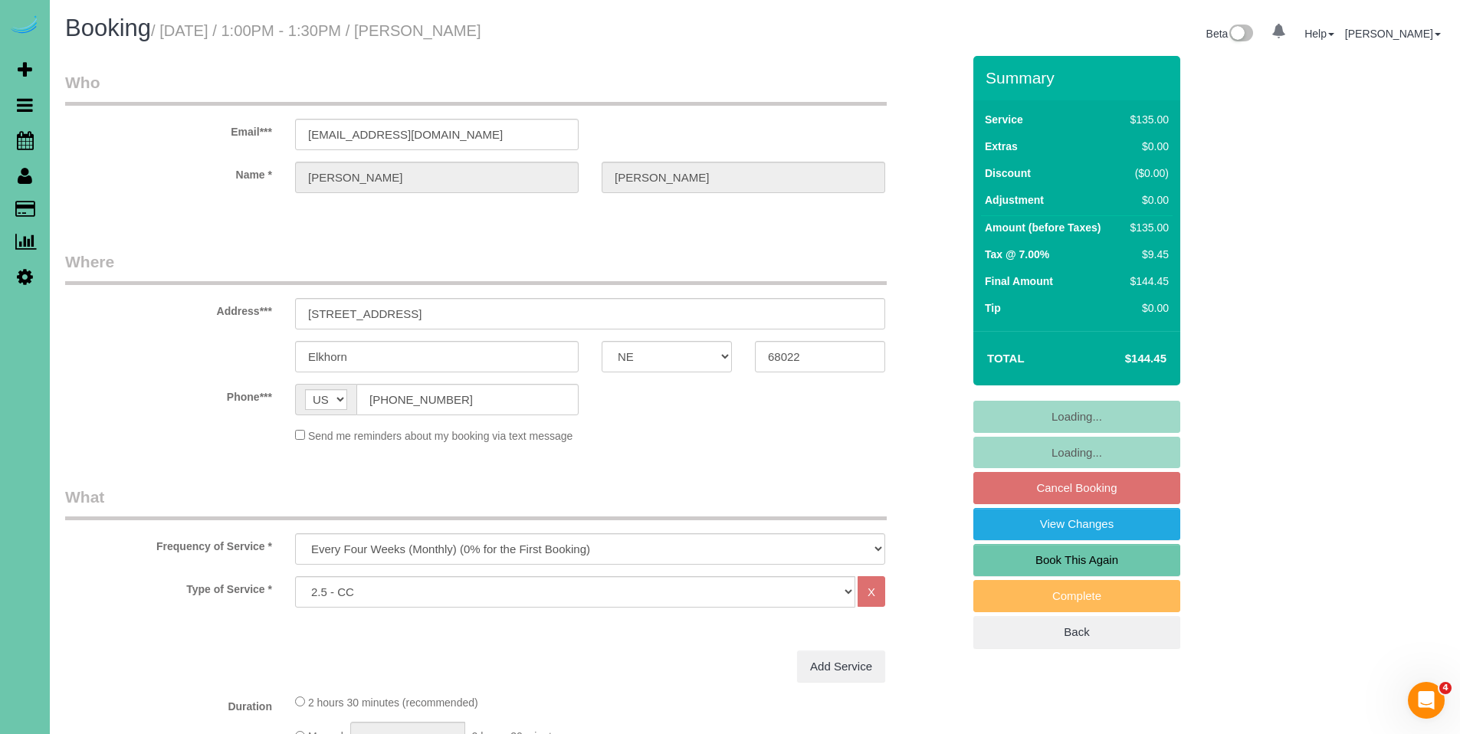
select select "object:645"
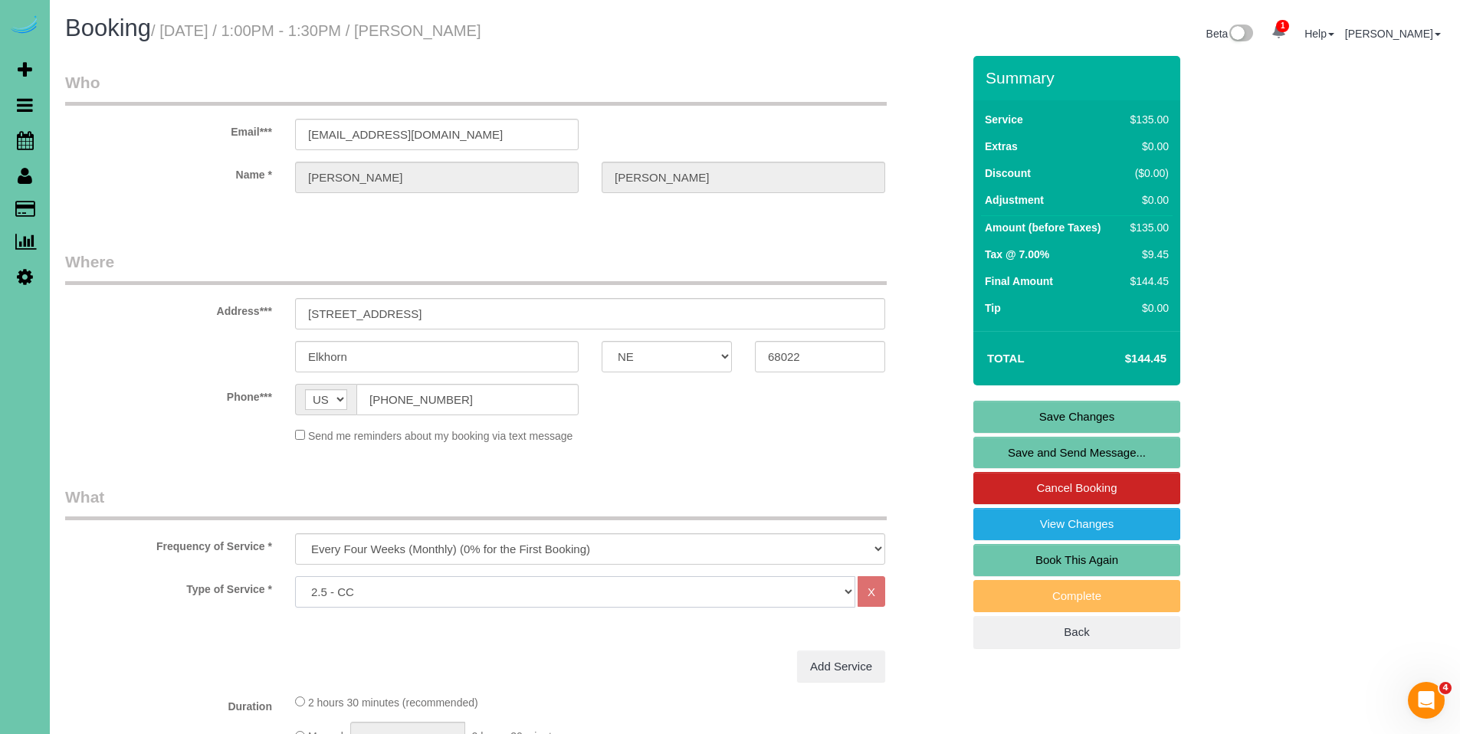
click at [616, 596] on select "Hourly 2.5 Hour Custom Clean 3.5 Hour Custom Clean commercial 1000 Square Feet …" at bounding box center [575, 591] width 560 height 31
select select "160"
click at [295, 576] on select "Hourly 2.5 Hour Custom Clean 3.5 Hour Custom Clean commercial 1000 Square Feet …" at bounding box center [575, 591] width 560 height 31
click at [1090, 419] on link "Save Changes" at bounding box center [1077, 417] width 207 height 32
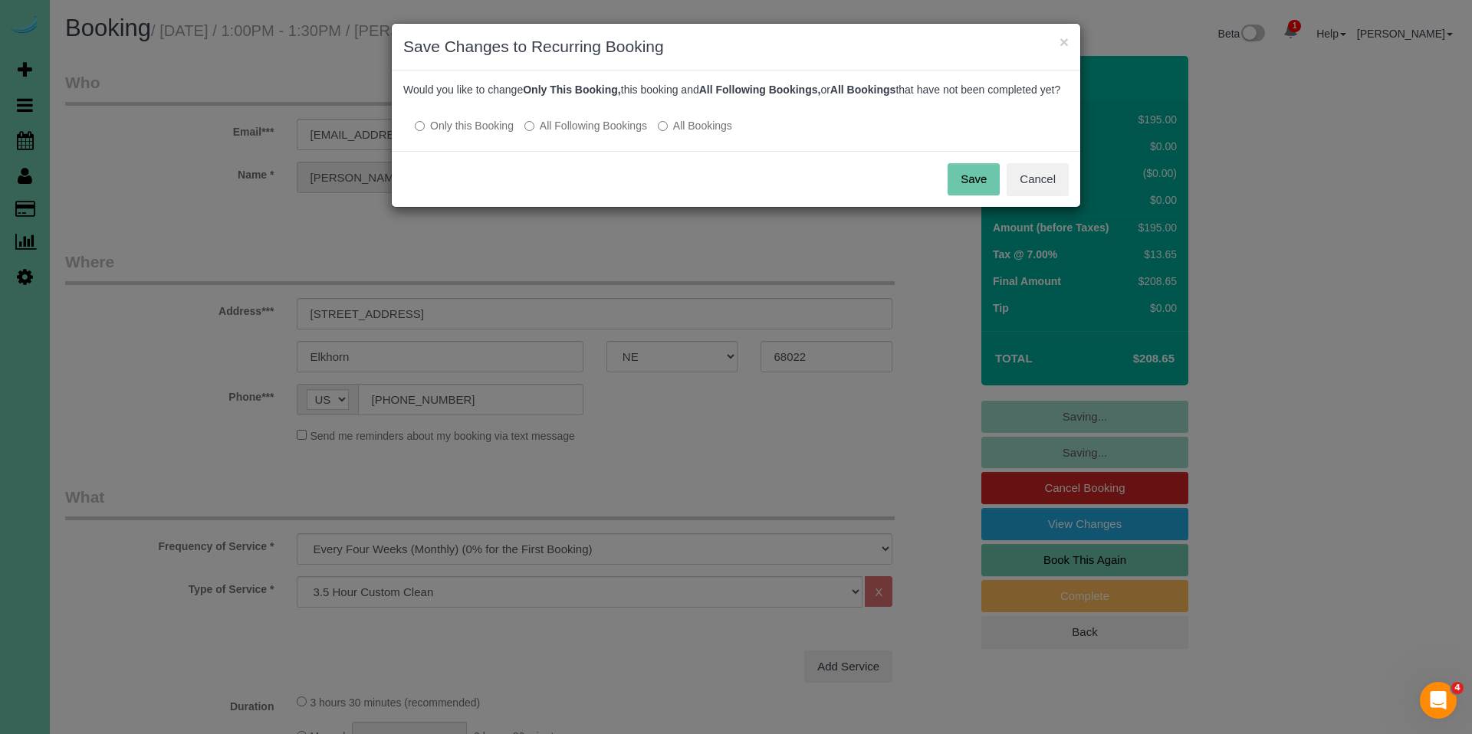
click at [570, 133] on label "All Following Bookings" at bounding box center [585, 125] width 123 height 15
click at [977, 192] on button "Save" at bounding box center [974, 179] width 52 height 32
